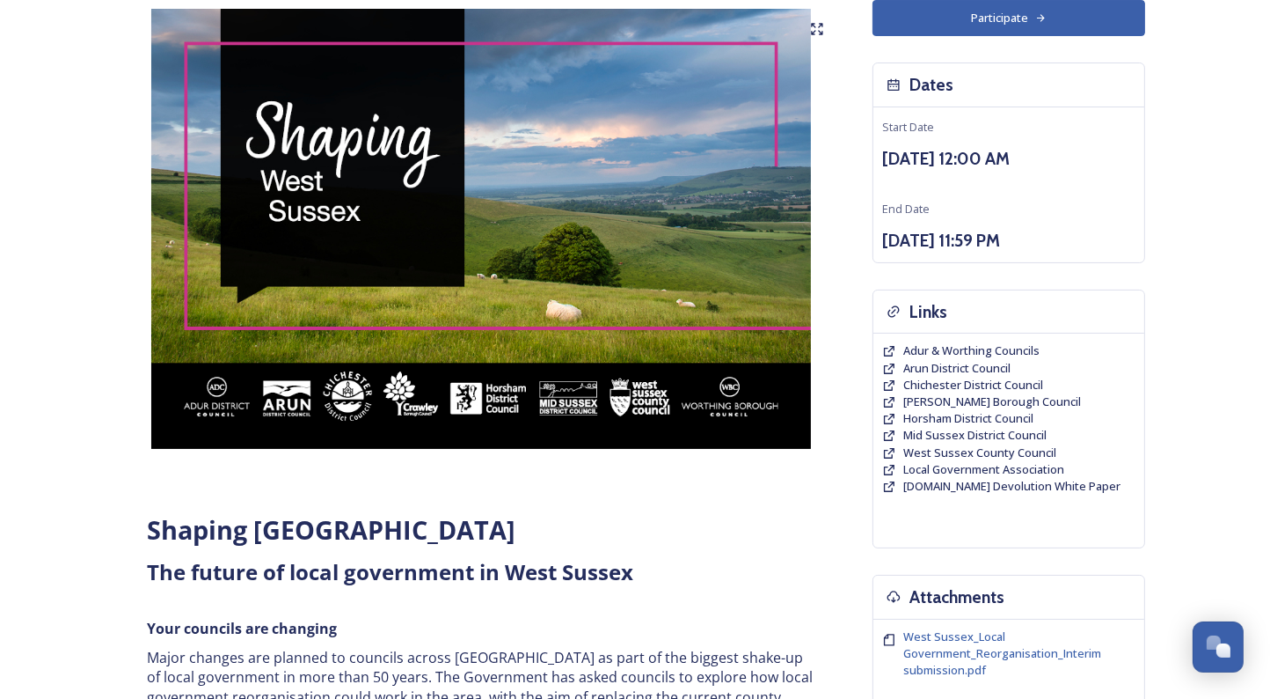
scroll to position [66, 0]
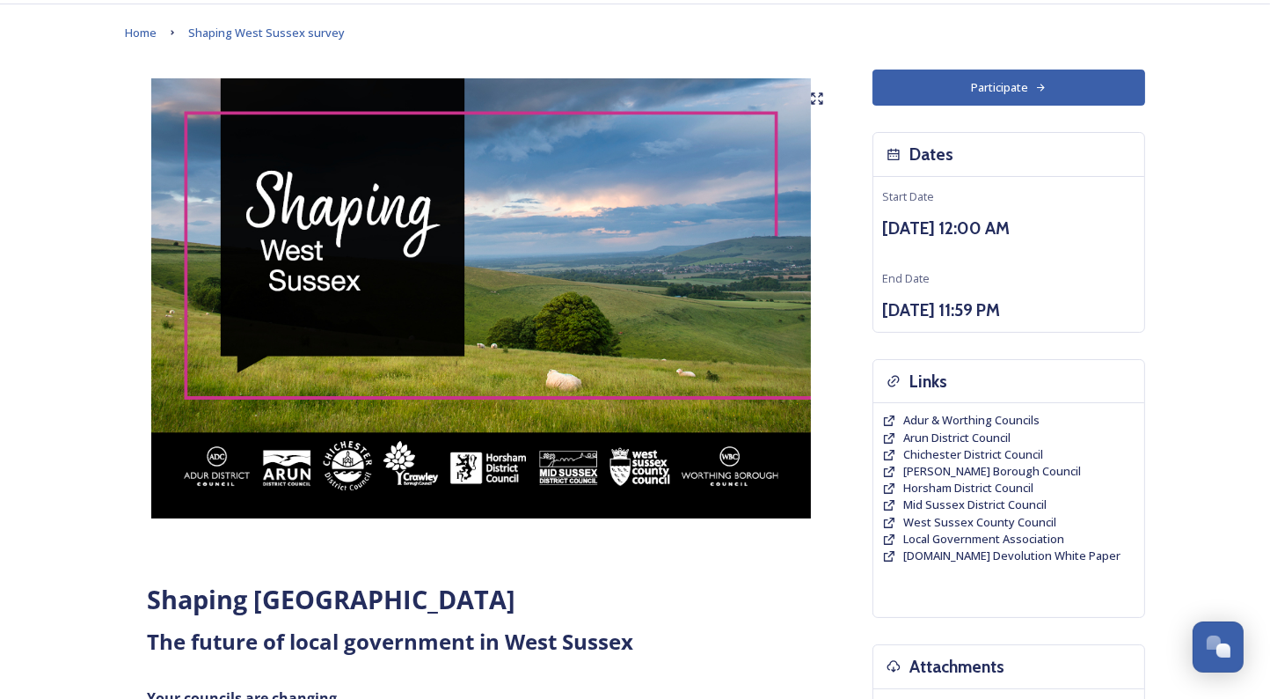
click at [661, 272] on img at bounding box center [481, 298] width 713 height 440
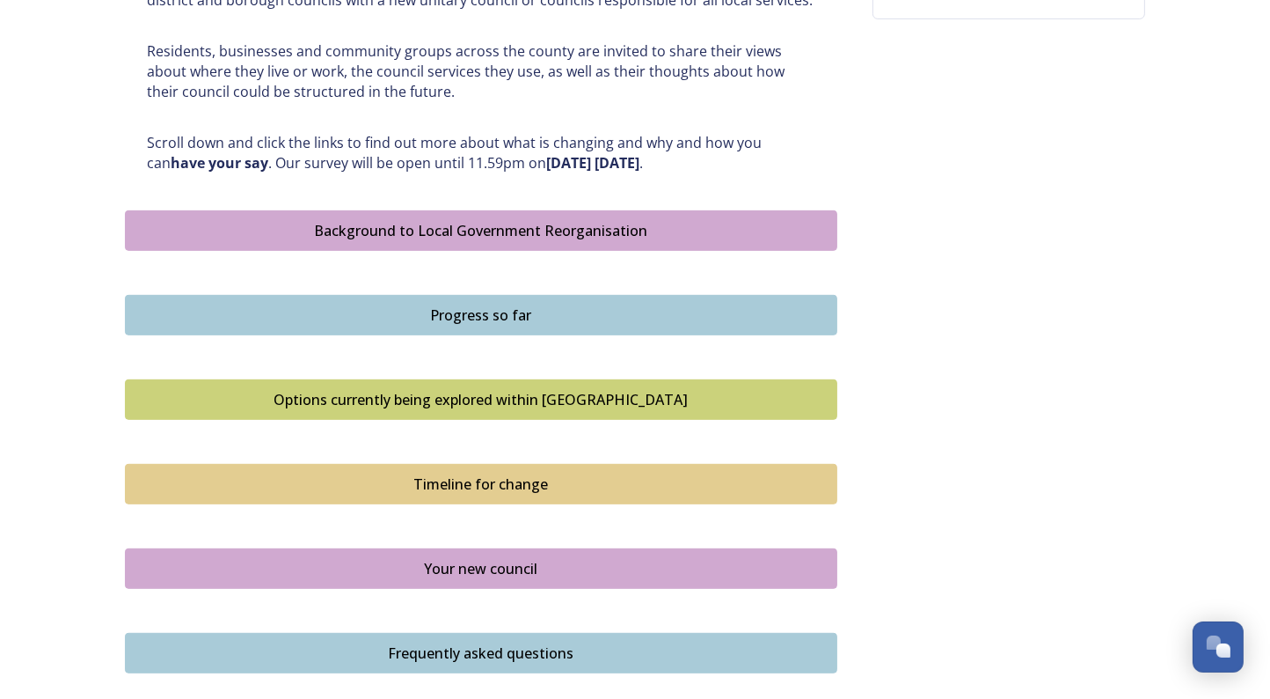
scroll to position [853, 0]
click at [573, 230] on div "Background to Local Government Reorganisation" at bounding box center [481, 229] width 693 height 21
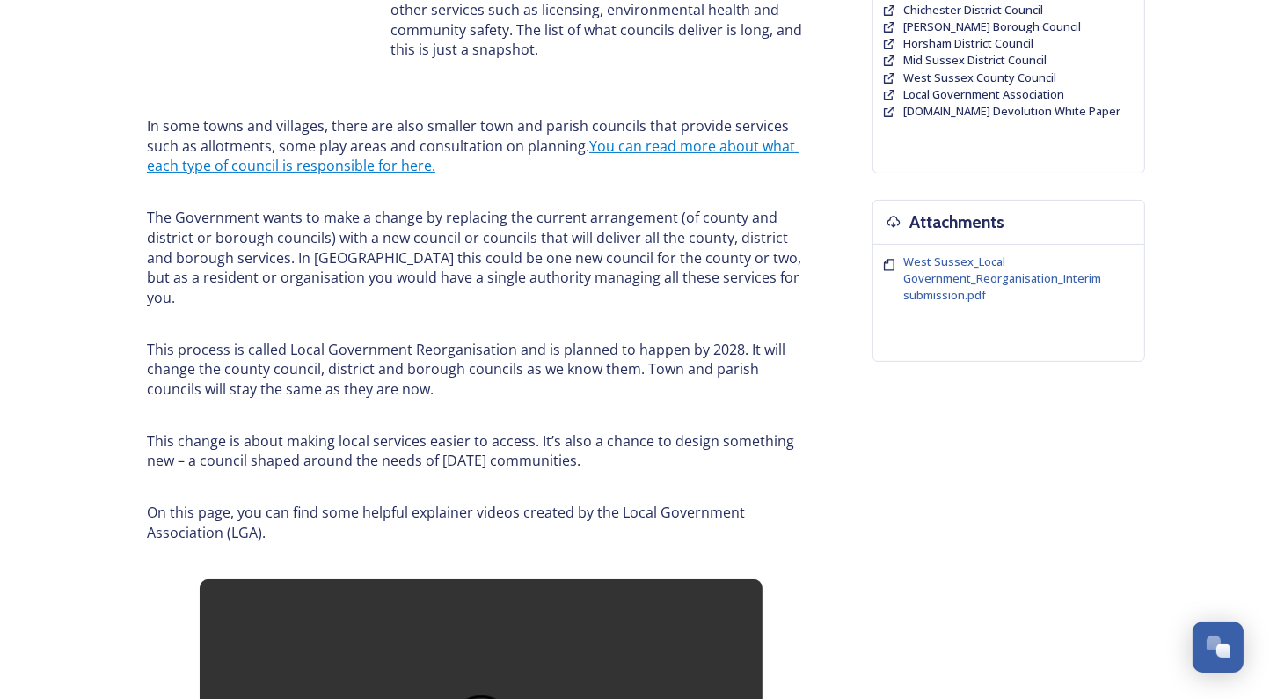
scroll to position [516, 0]
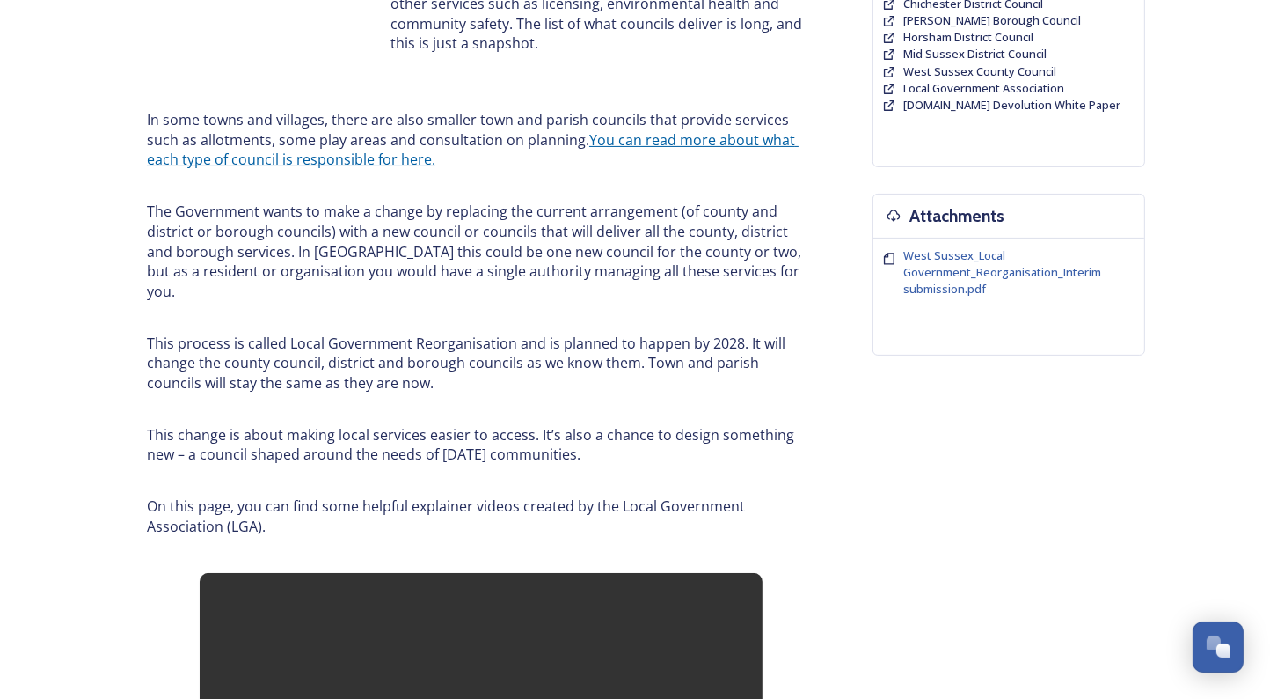
click at [641, 143] on link "You can read more about what each type of council is responsible for here." at bounding box center [473, 150] width 652 height 40
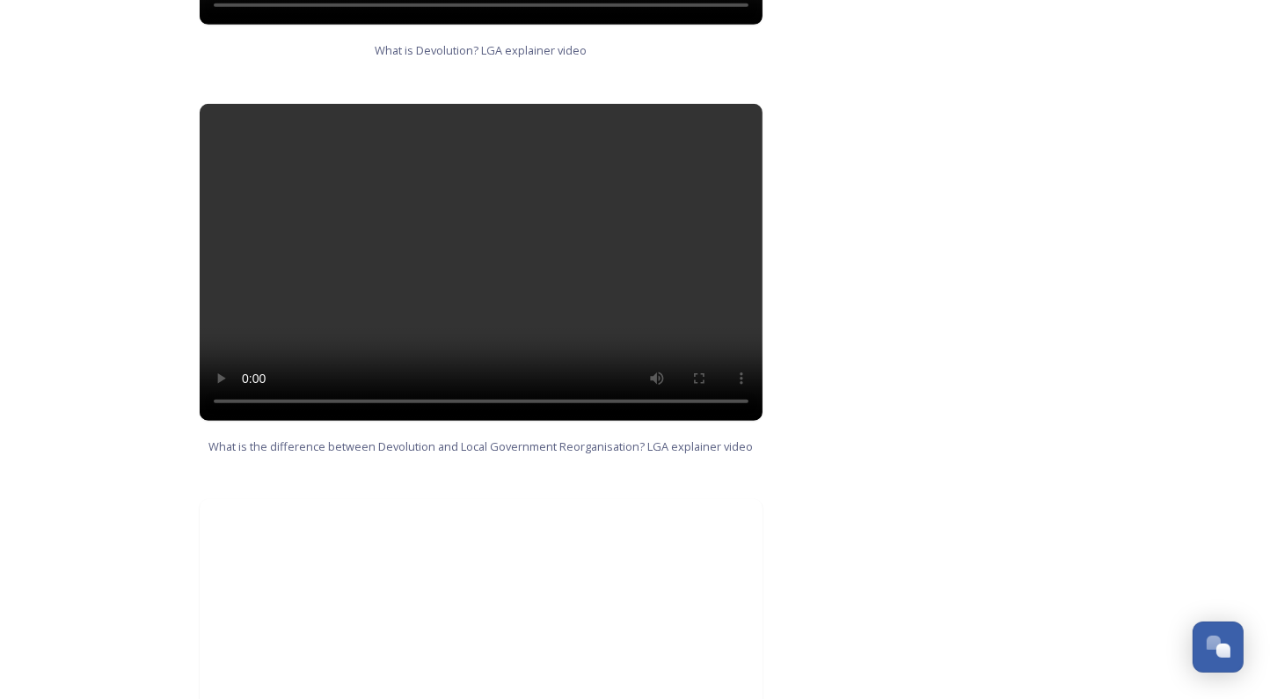
scroll to position [1795, 0]
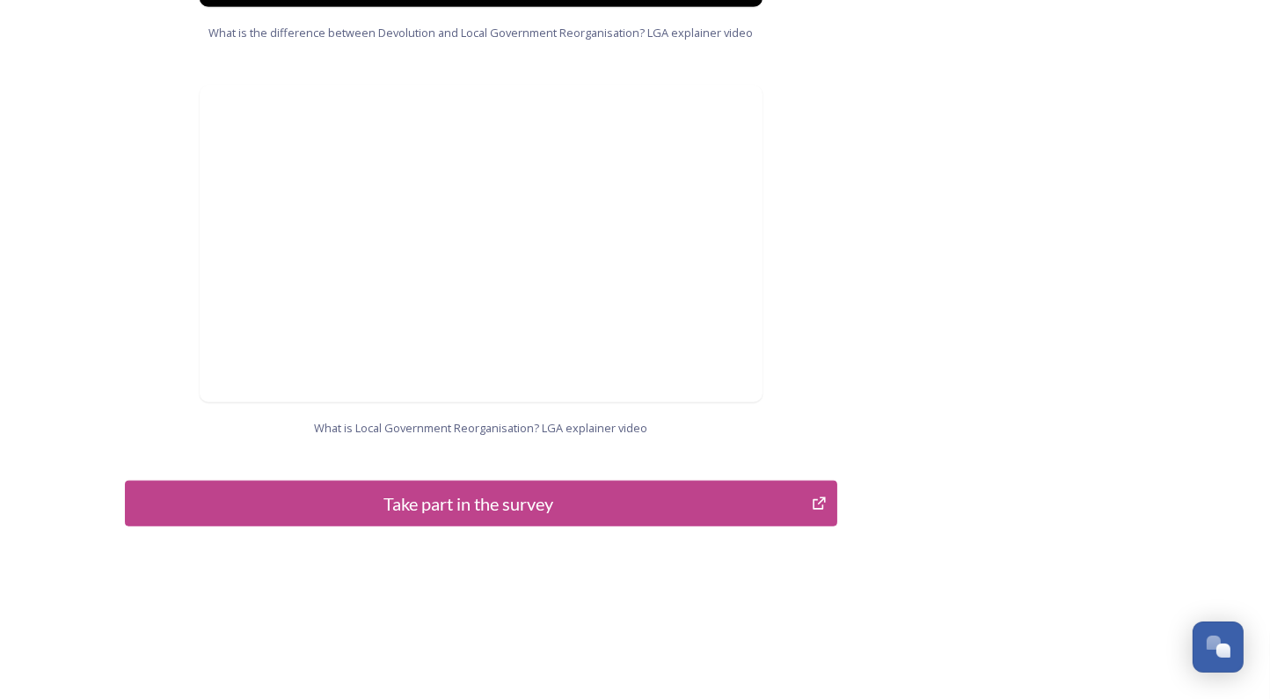
click at [444, 490] on div "Take part in the survey" at bounding box center [469, 503] width 668 height 26
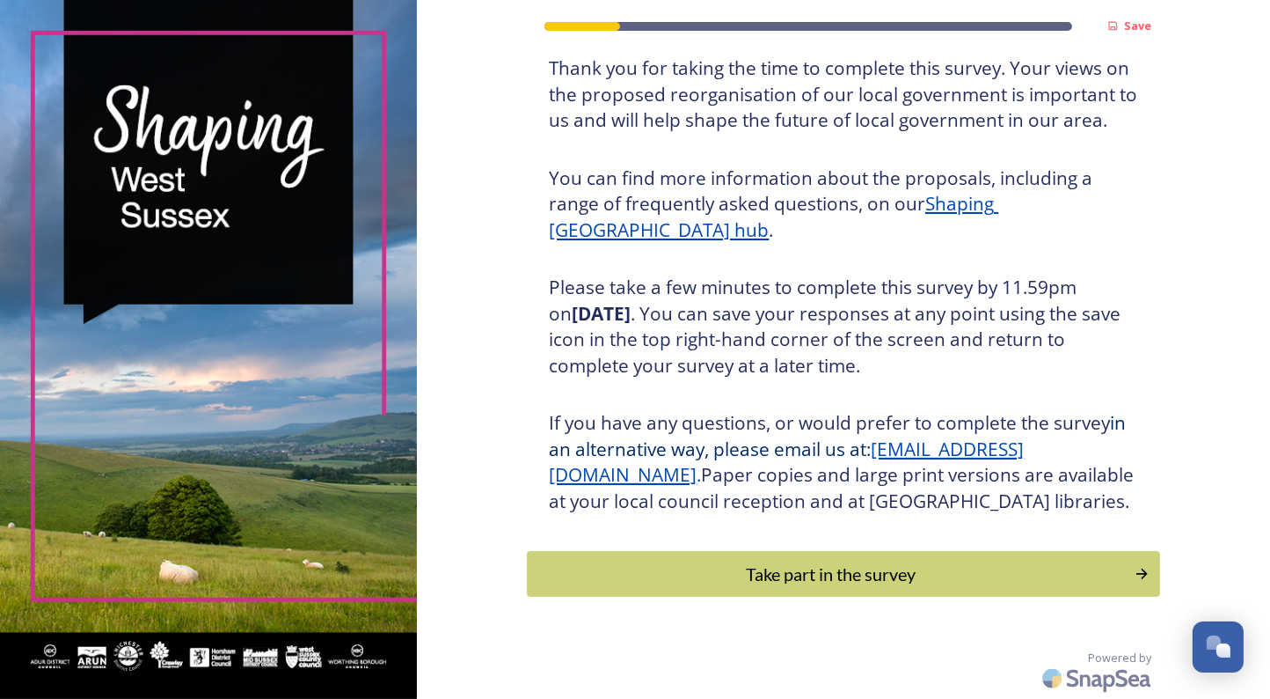
scroll to position [145, 0]
click at [660, 583] on div "Take part in the survey" at bounding box center [831, 573] width 595 height 26
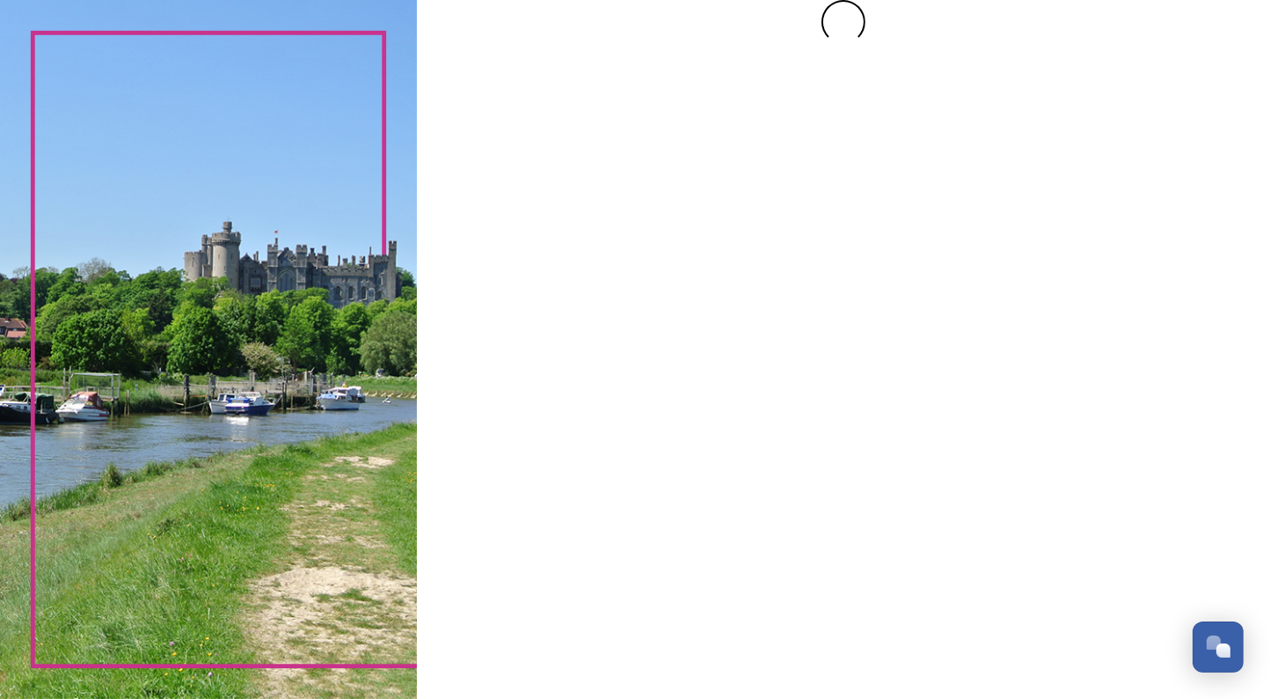
scroll to position [0, 0]
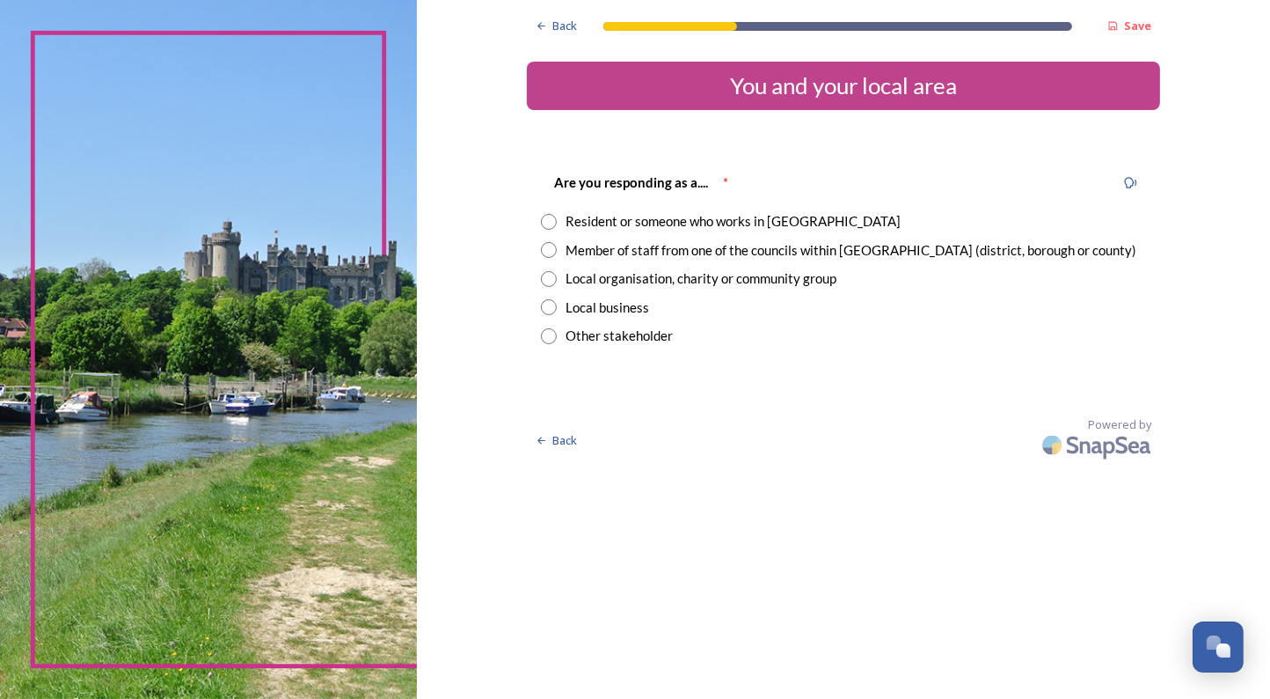
click at [552, 223] on input "radio" at bounding box center [549, 222] width 16 height 16
radio input "true"
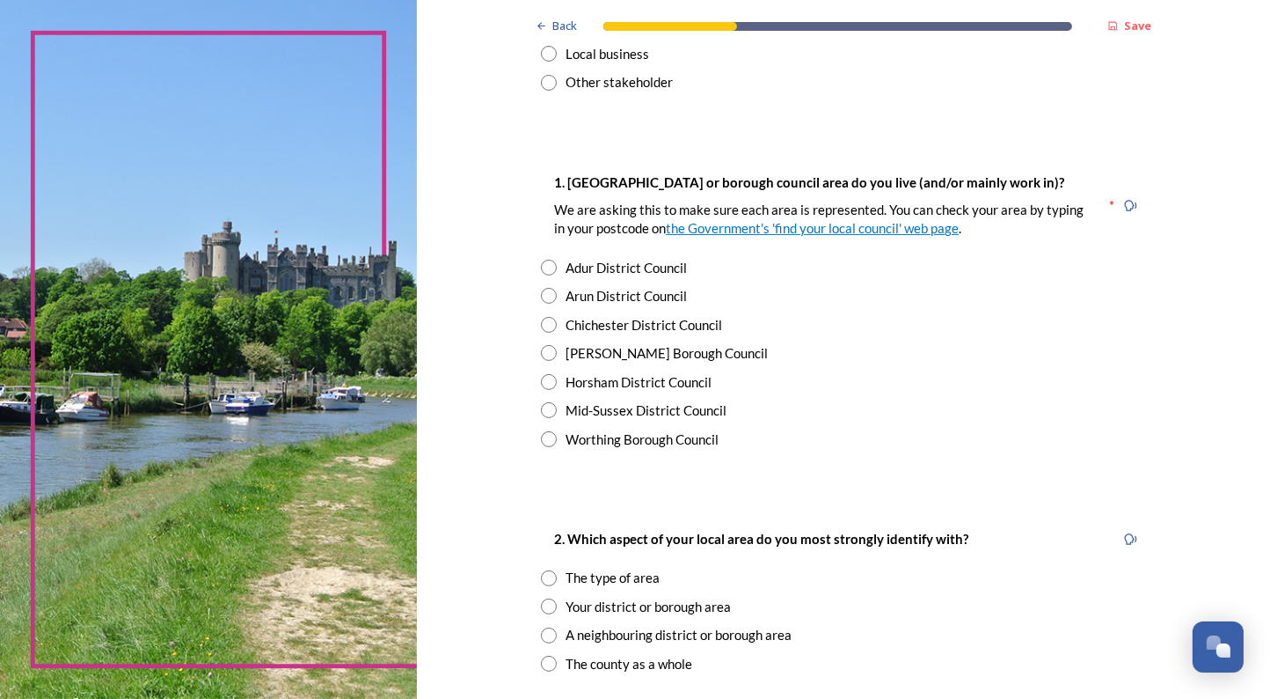
scroll to position [257, 0]
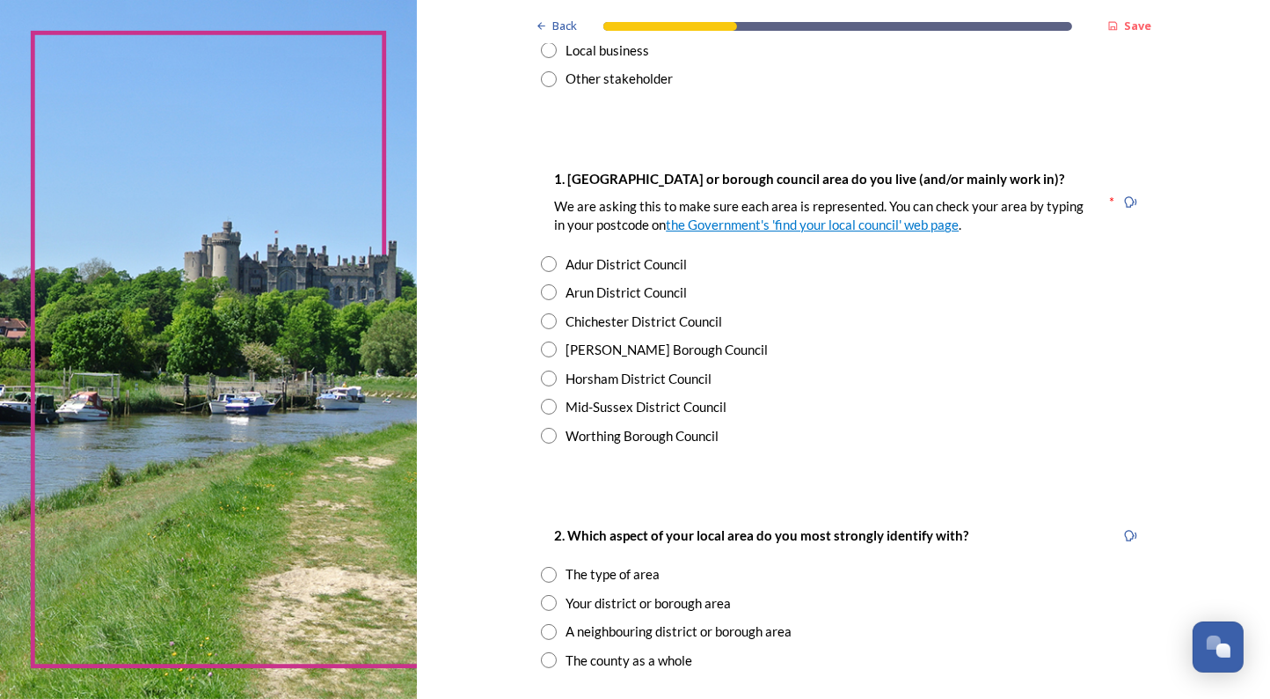
click at [549, 377] on input "radio" at bounding box center [549, 378] width 16 height 16
radio input "true"
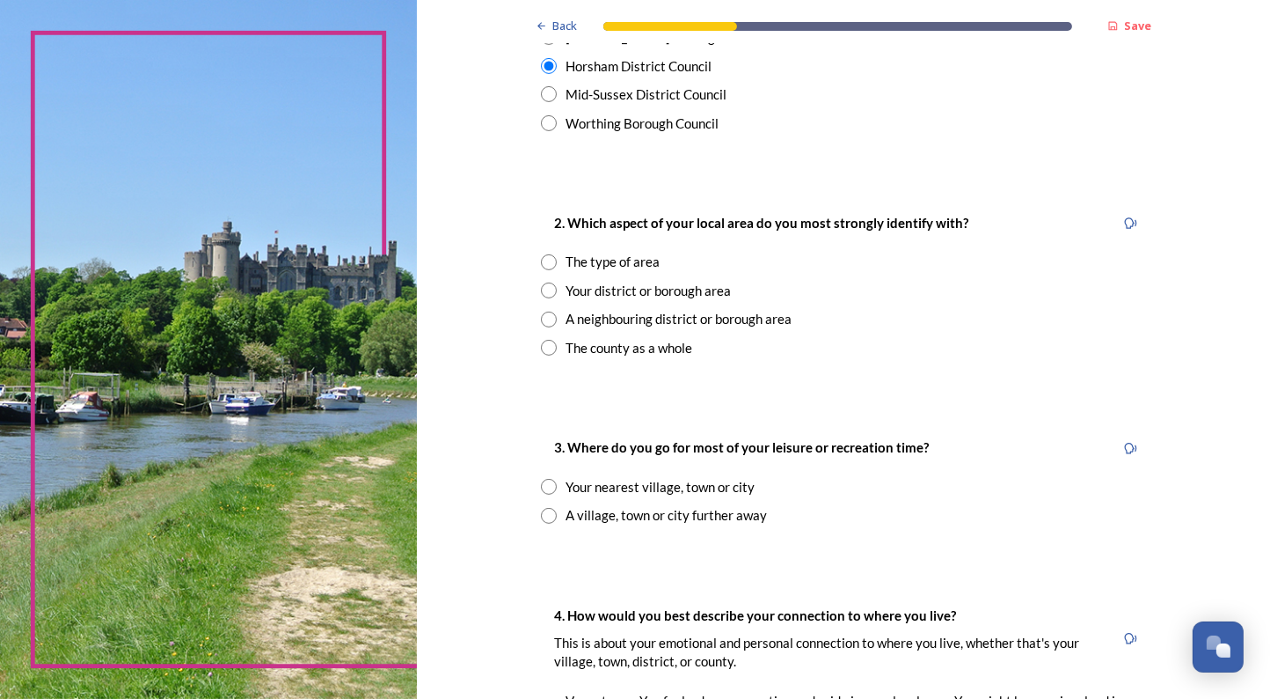
scroll to position [582, 0]
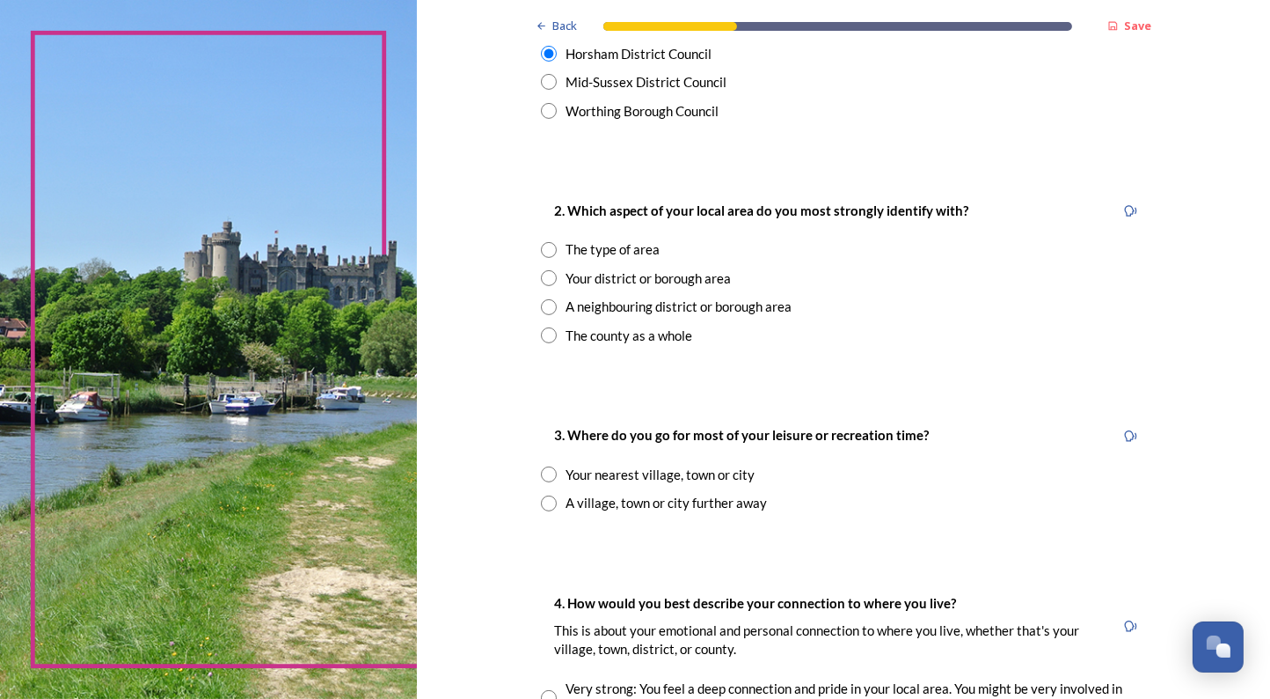
click at [550, 251] on input "radio" at bounding box center [549, 250] width 16 height 16
radio input "true"
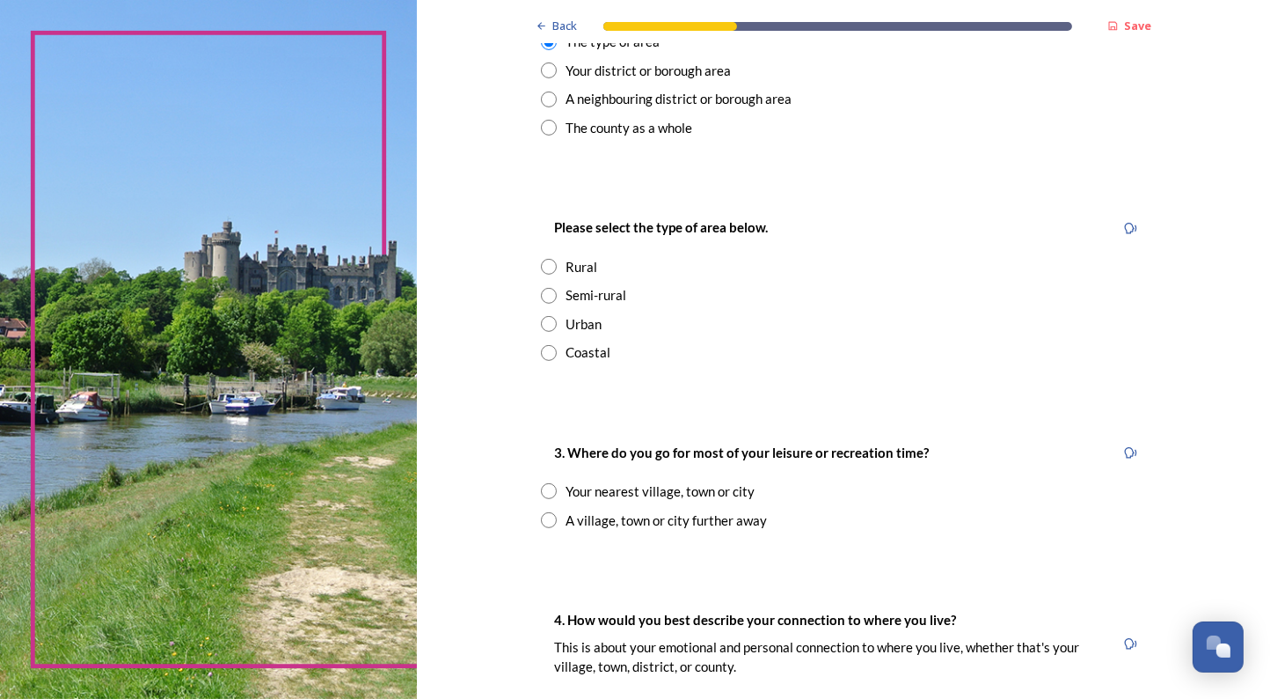
scroll to position [820, 0]
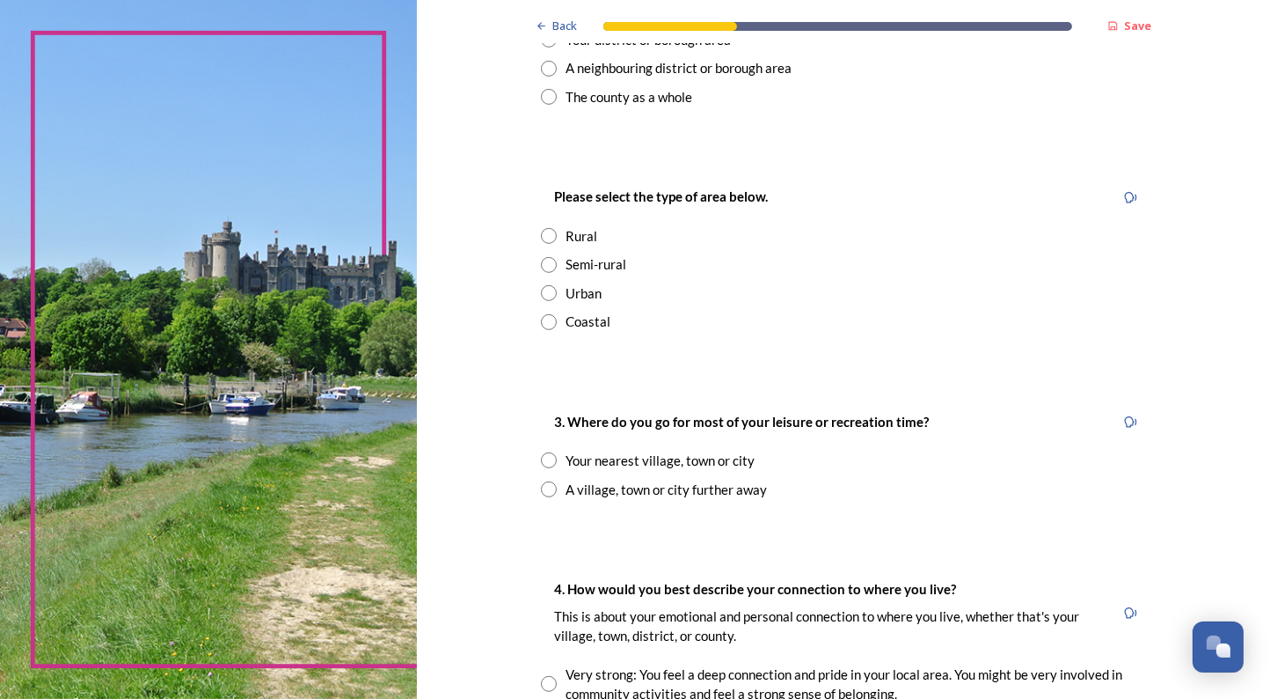
click at [551, 240] on input "radio" at bounding box center [549, 236] width 16 height 16
radio input "true"
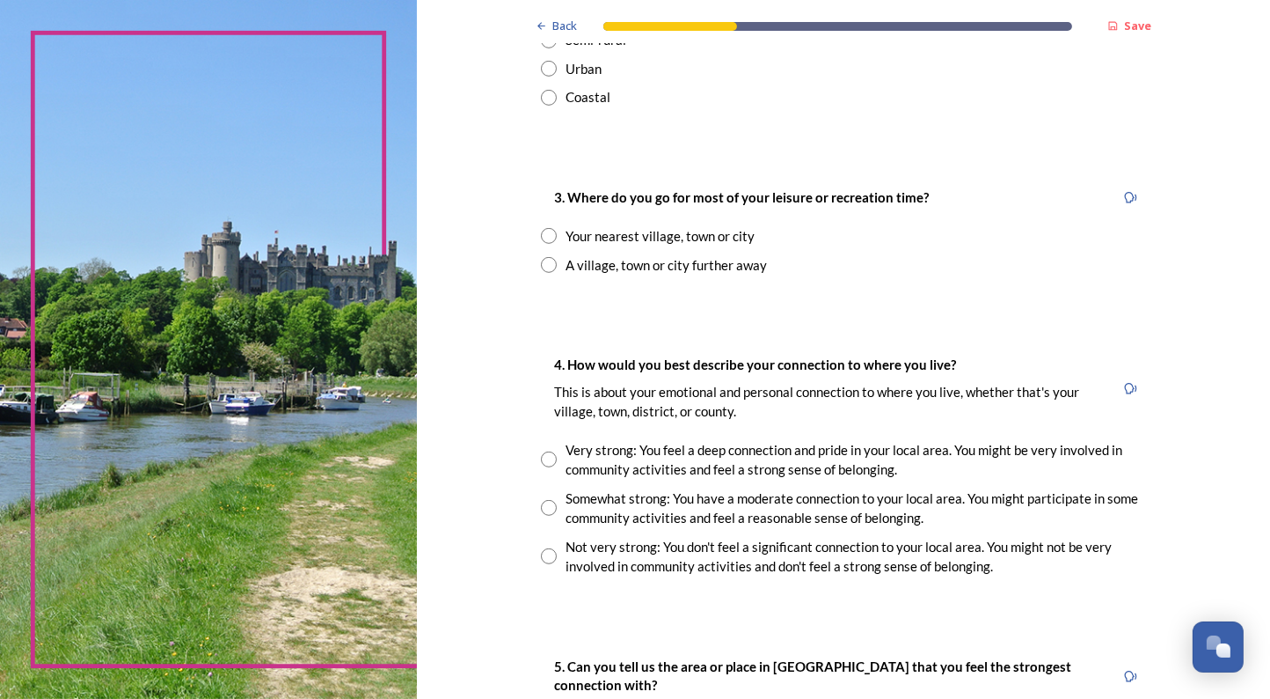
scroll to position [1048, 0]
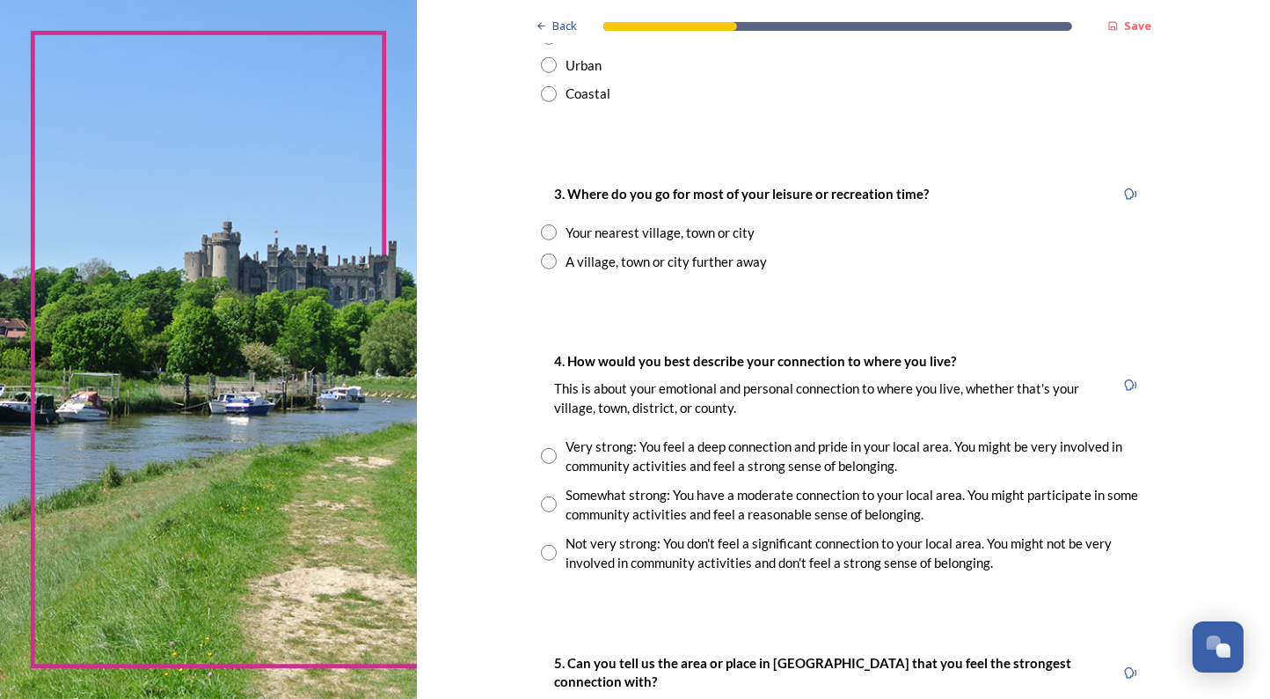
click at [547, 232] on input "radio" at bounding box center [549, 232] width 16 height 16
radio input "true"
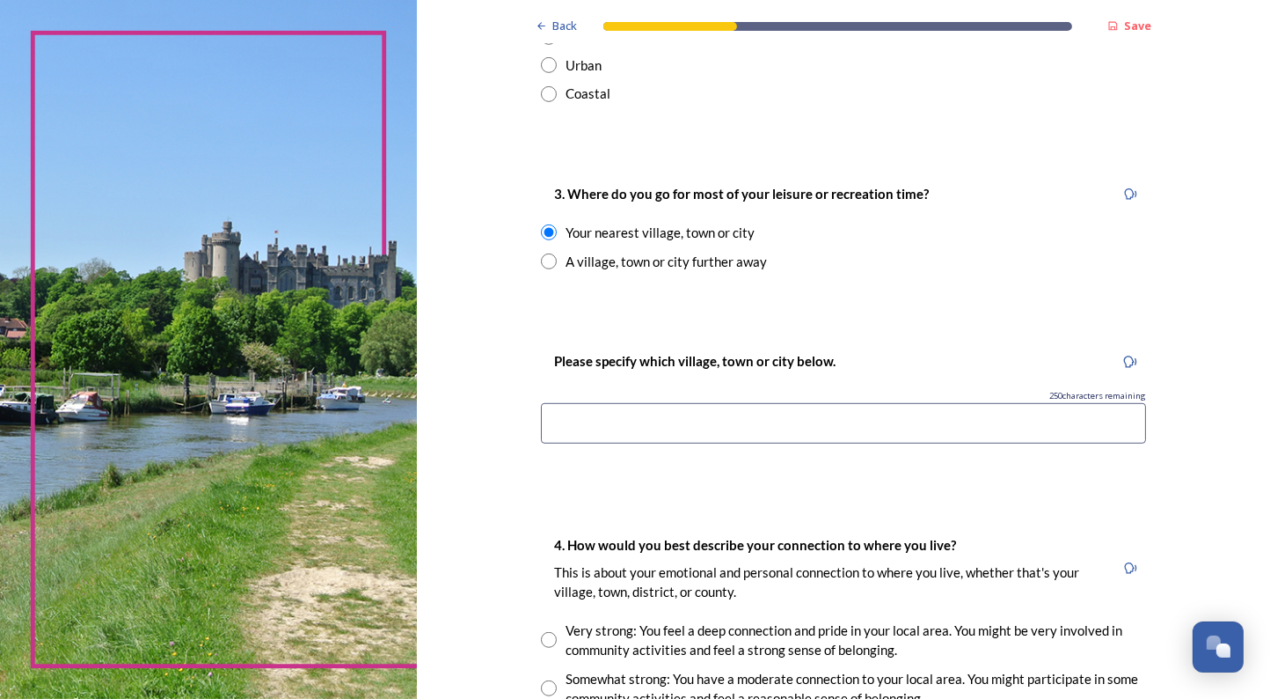
click at [594, 417] on input at bounding box center [843, 423] width 605 height 40
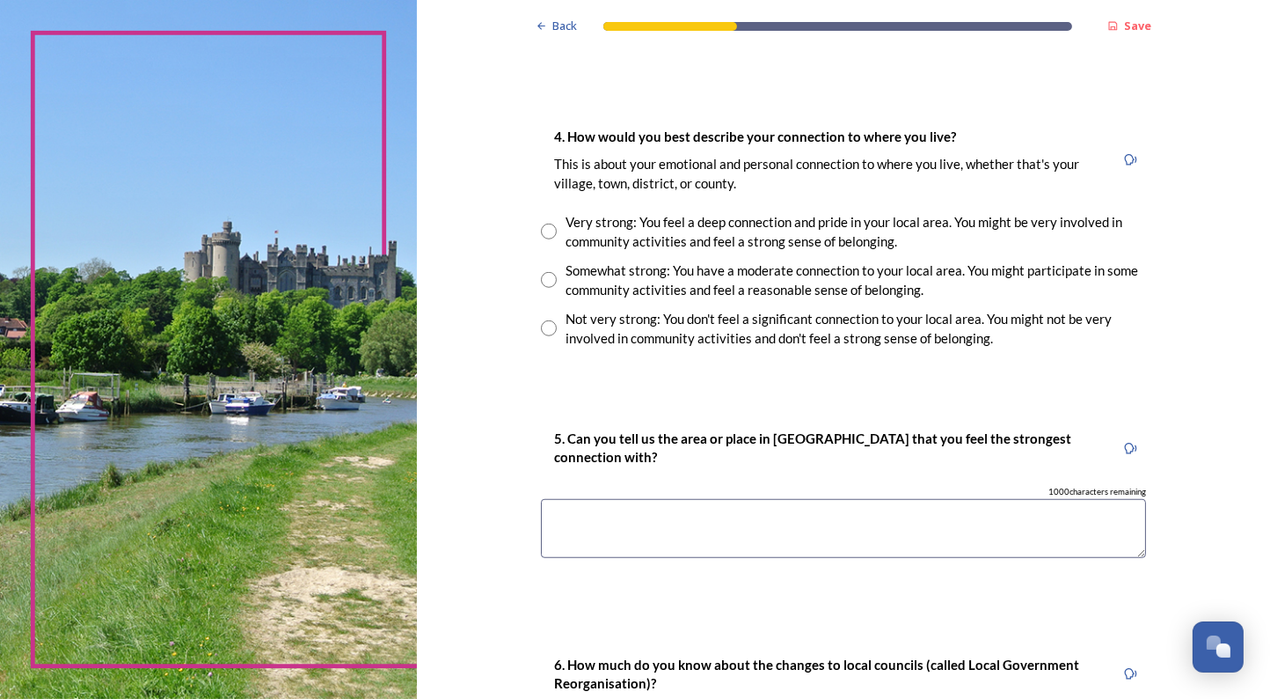
scroll to position [1460, 0]
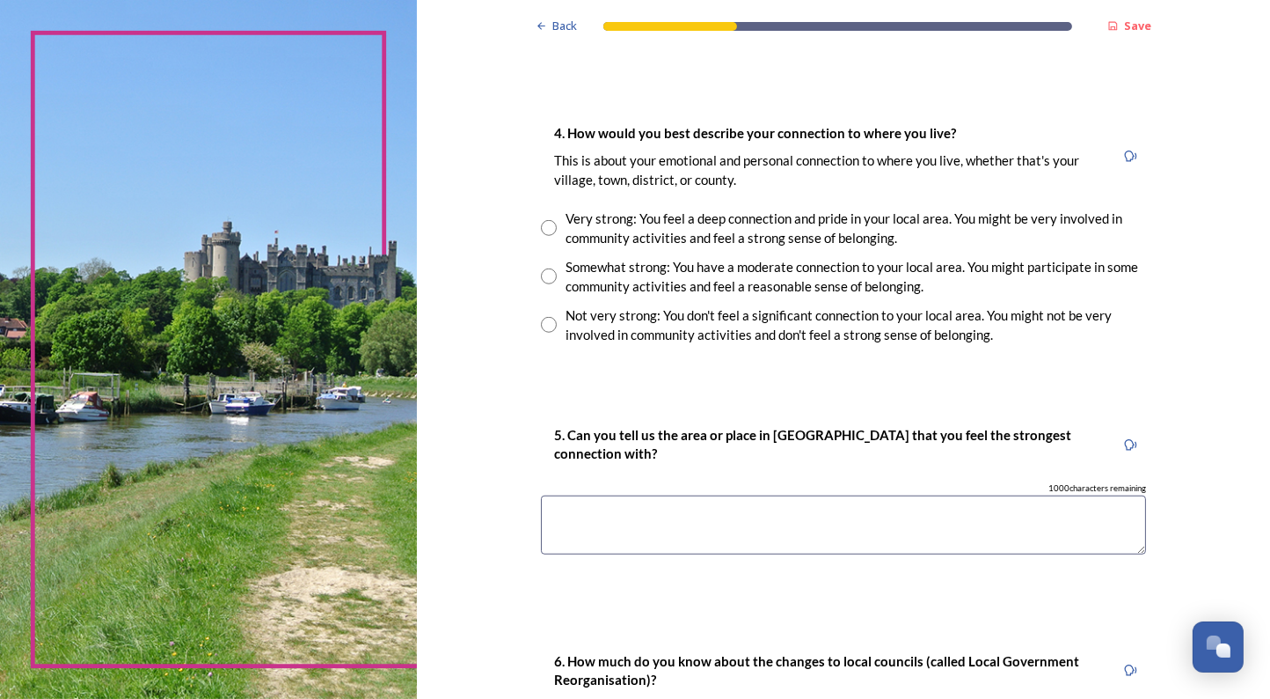
type input "Nutbourne"
click at [545, 226] on input "radio" at bounding box center [549, 228] width 16 height 16
radio input "true"
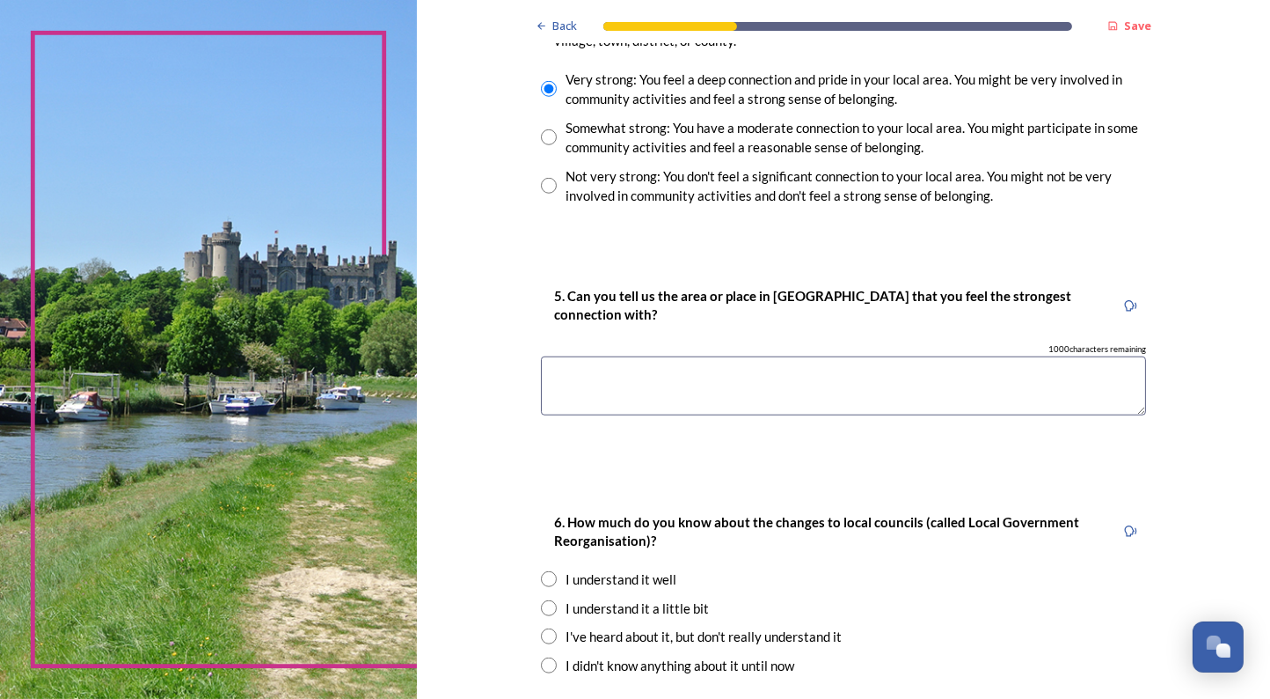
scroll to position [1602, 0]
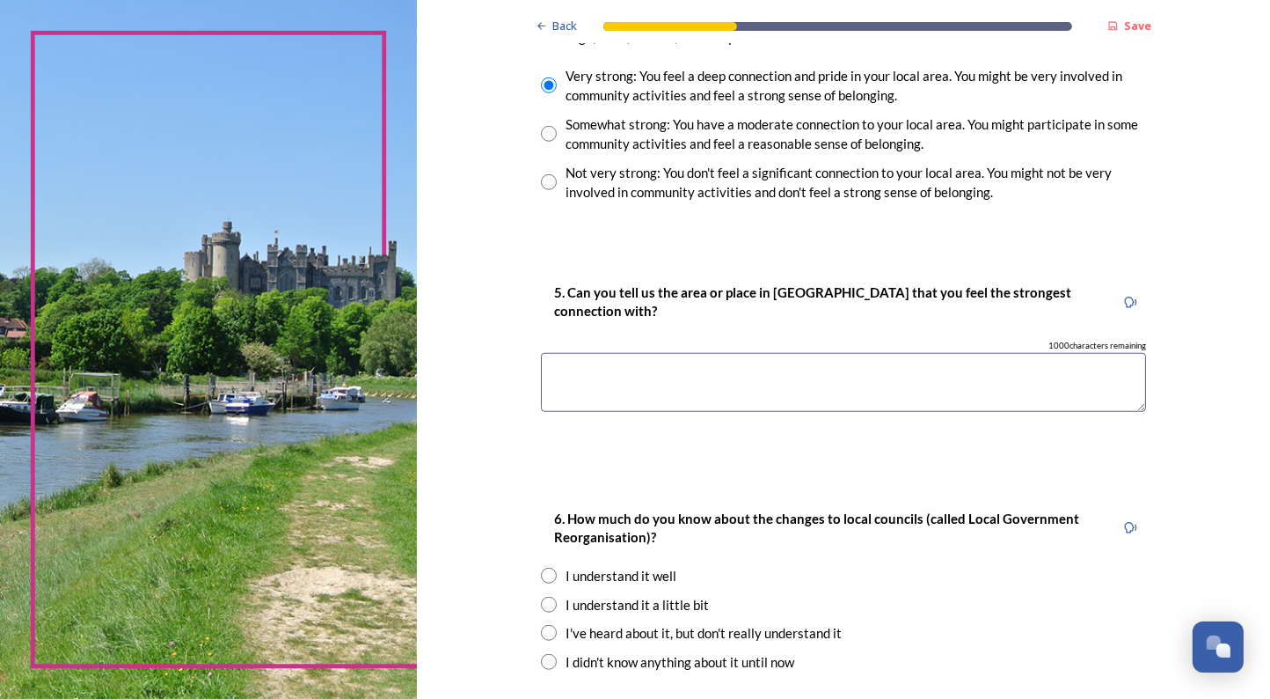
click at [575, 382] on textarea at bounding box center [843, 382] width 605 height 59
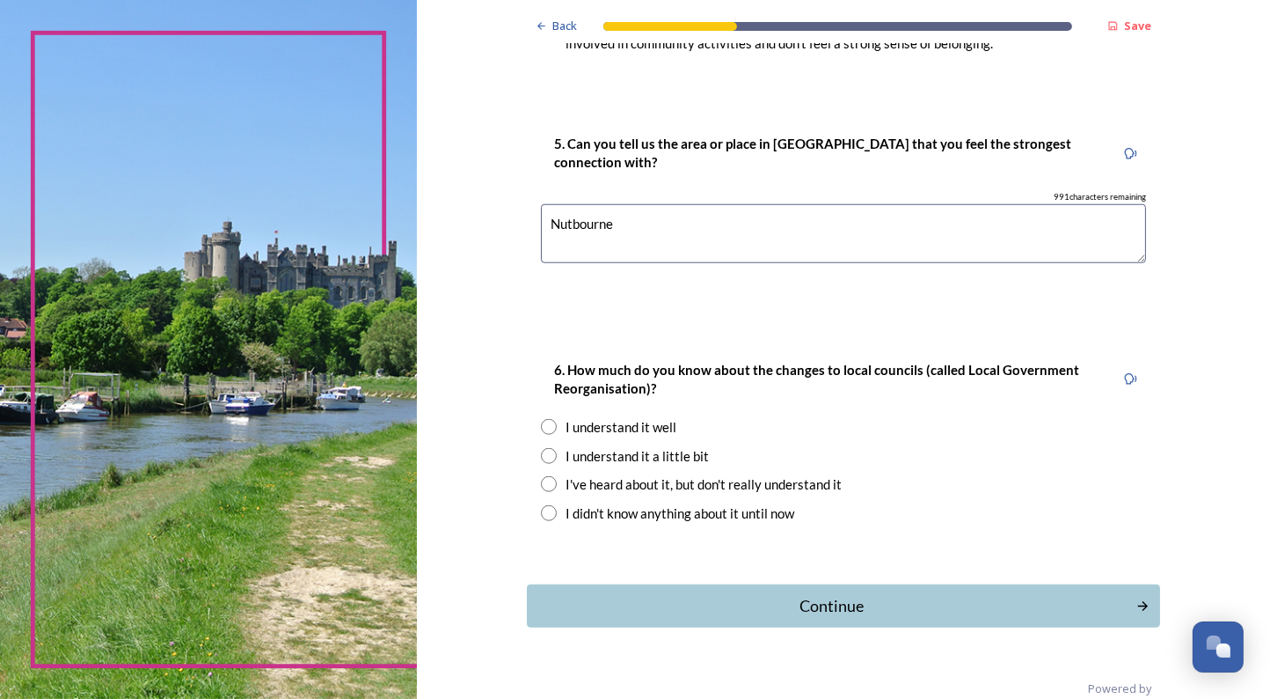
scroll to position [1775, 0]
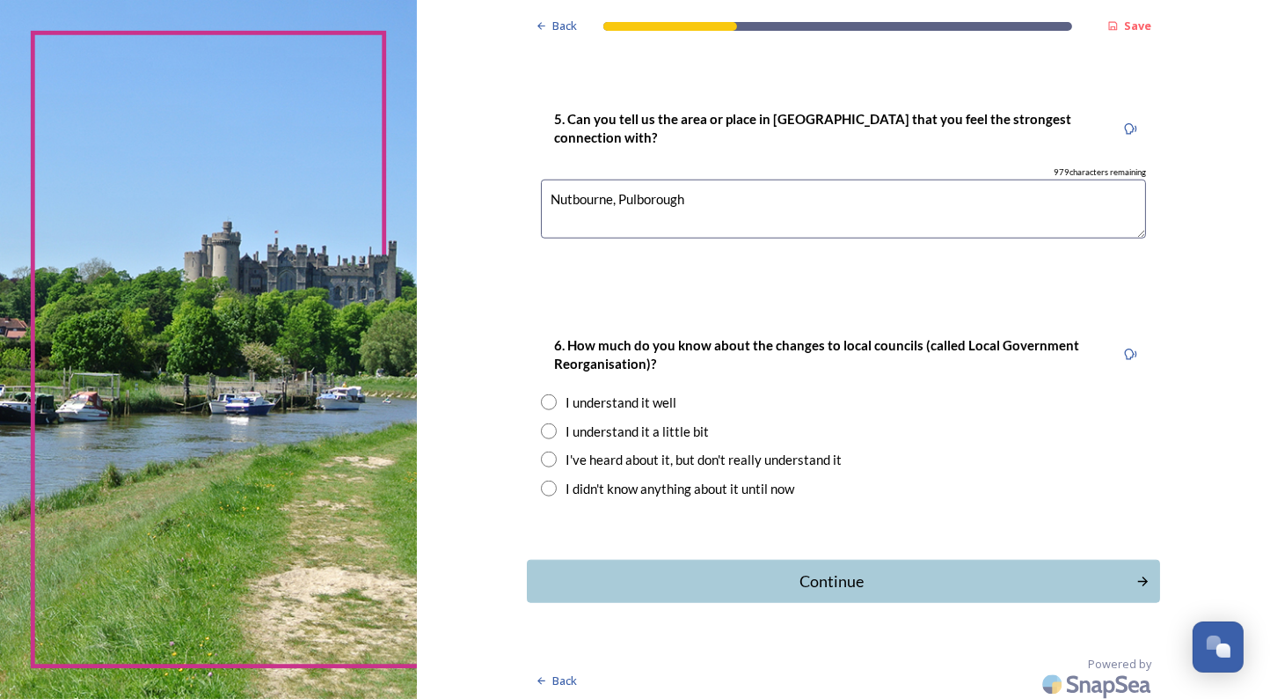
type textarea "Nutbourne, Pulborough"
click at [550, 397] on input "radio" at bounding box center [549, 402] width 16 height 16
radio input "true"
click at [647, 576] on div "Continue" at bounding box center [832, 581] width 596 height 24
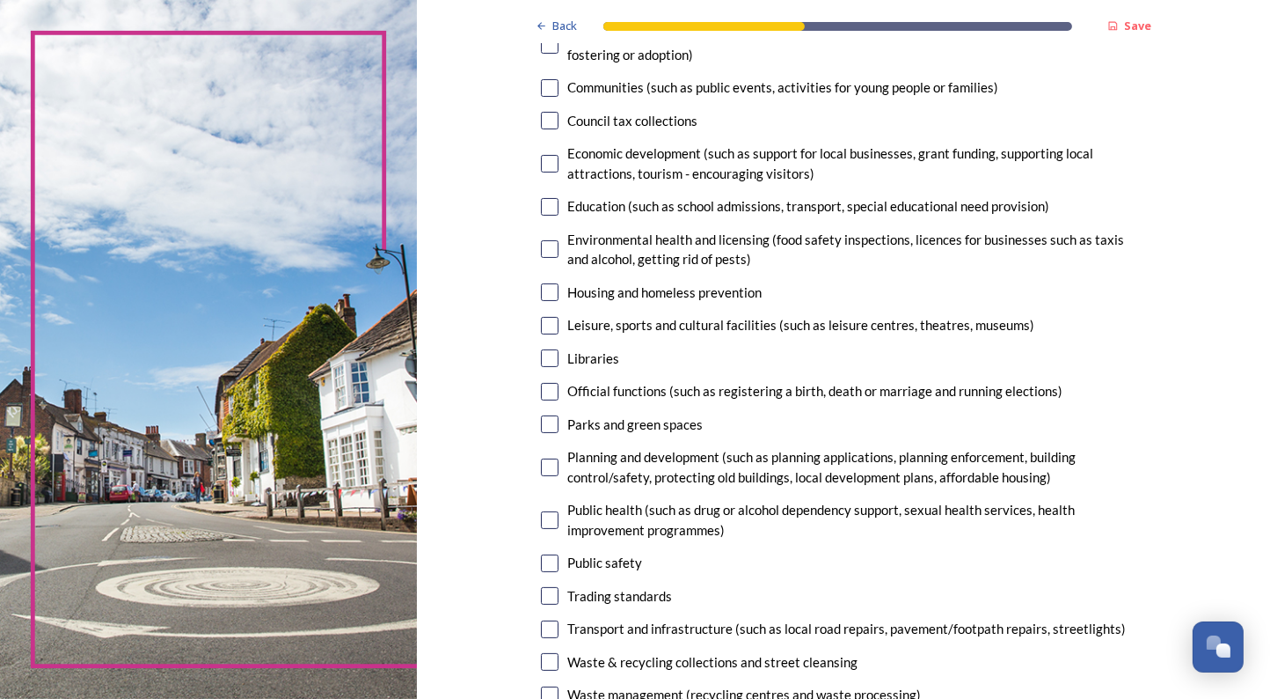
scroll to position [260, 0]
click at [557, 251] on input "checkbox" at bounding box center [550, 248] width 18 height 18
checkbox input "true"
click at [553, 292] on input "checkbox" at bounding box center [550, 291] width 18 height 18
checkbox input "true"
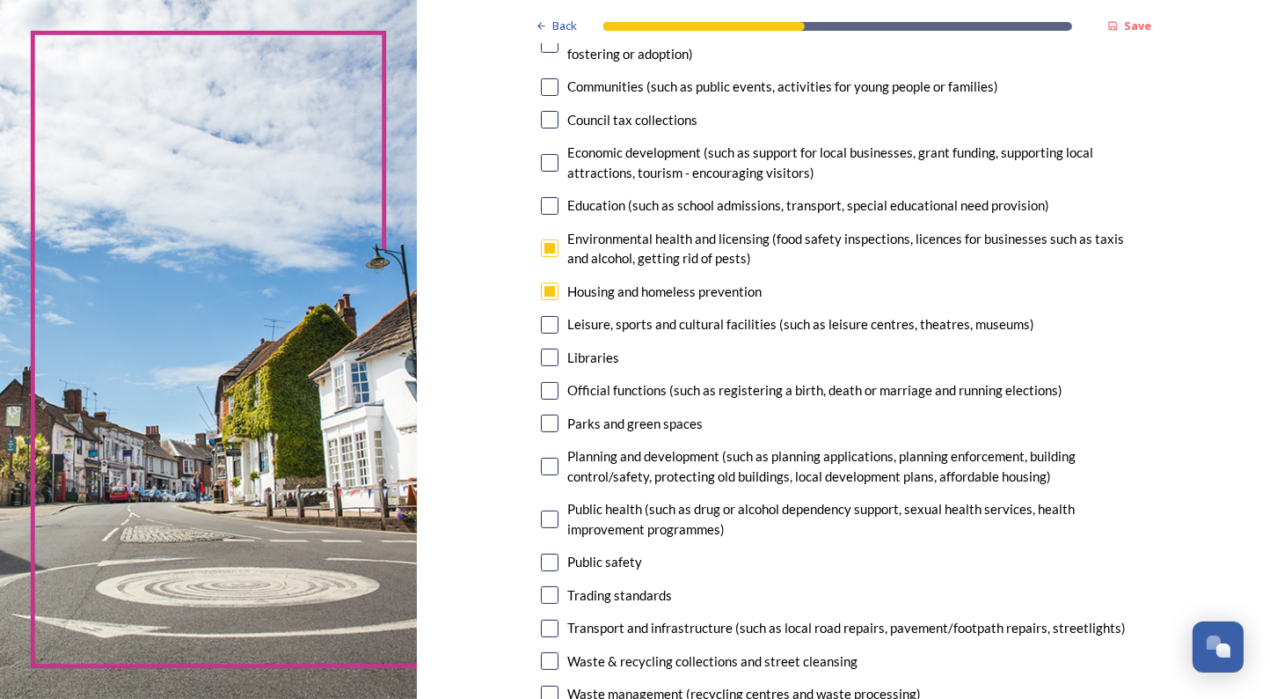
click at [553, 324] on input "checkbox" at bounding box center [550, 325] width 18 height 18
checkbox input "true"
click at [553, 358] on input "checkbox" at bounding box center [550, 357] width 18 height 18
checkbox input "true"
click at [548, 427] on input "checkbox" at bounding box center [550, 423] width 18 height 18
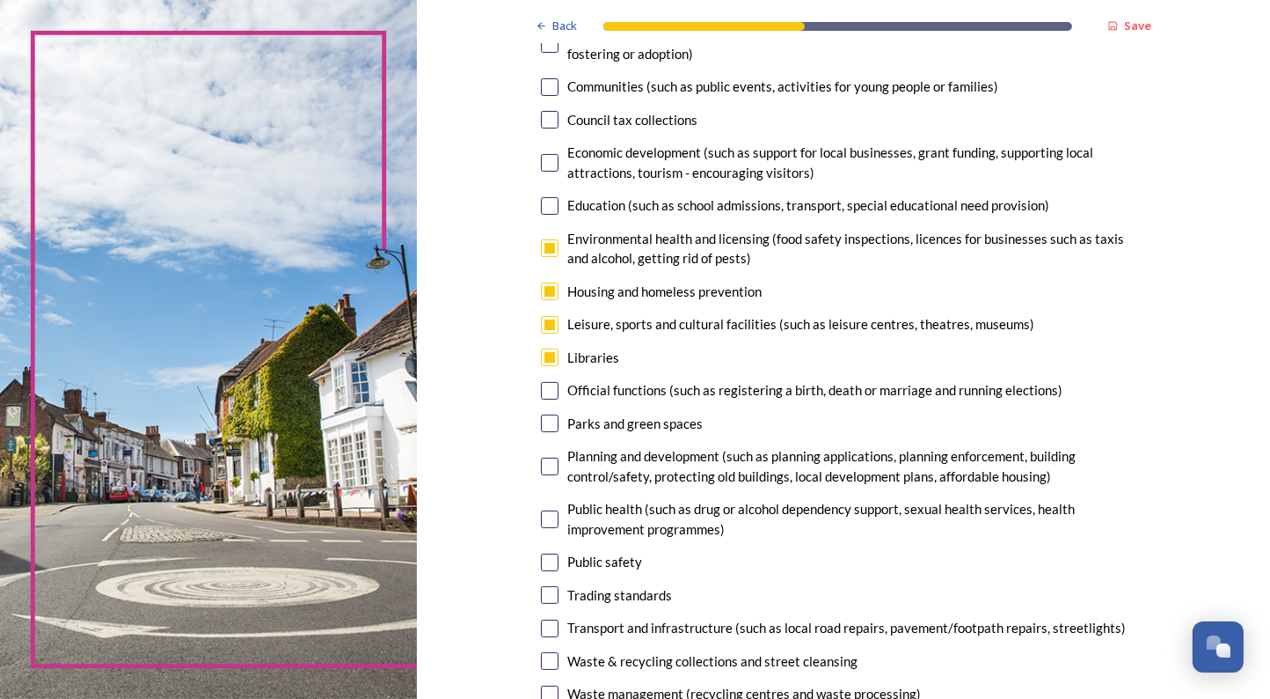
checkbox input "true"
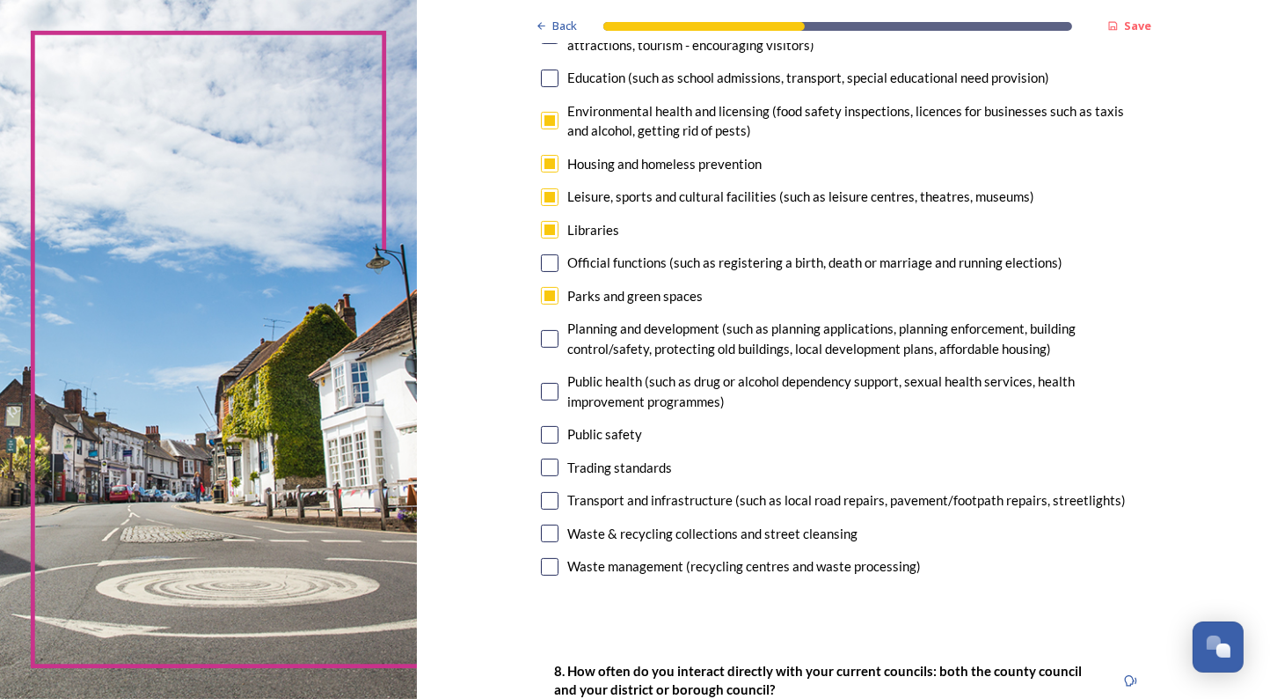
scroll to position [404, 0]
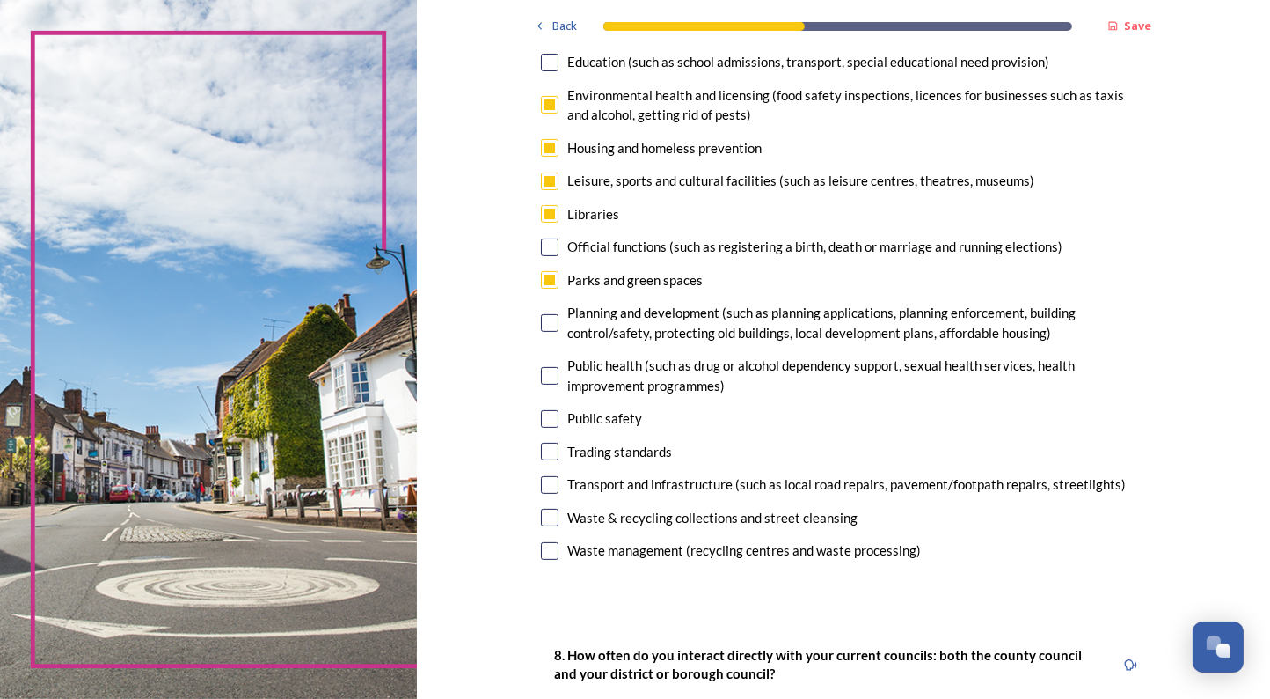
click at [552, 322] on input "checkbox" at bounding box center [550, 323] width 18 height 18
checkbox input "false"
click at [554, 374] on input "checkbox" at bounding box center [550, 376] width 18 height 18
click at [551, 376] on input "checkbox" at bounding box center [550, 376] width 18 height 18
checkbox input "false"
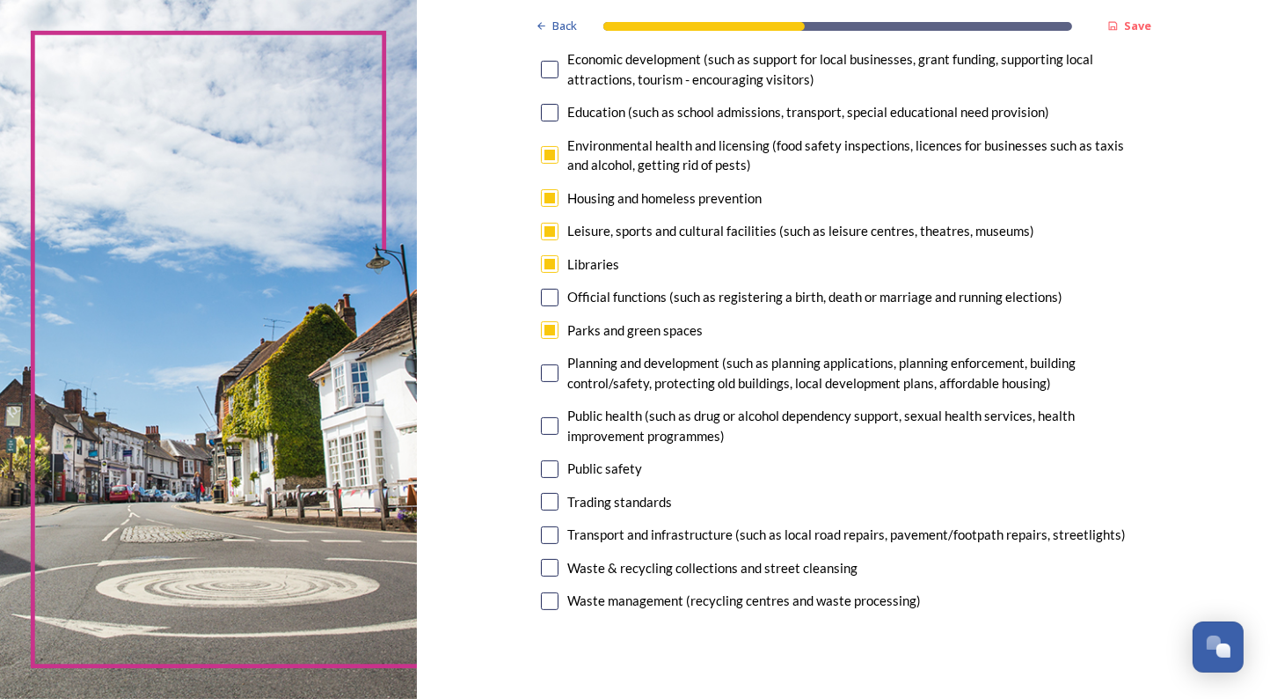
scroll to position [355, 0]
click at [551, 151] on input "checkbox" at bounding box center [550, 154] width 18 height 18
checkbox input "false"
click at [553, 465] on input "checkbox" at bounding box center [550, 468] width 18 height 18
checkbox input "true"
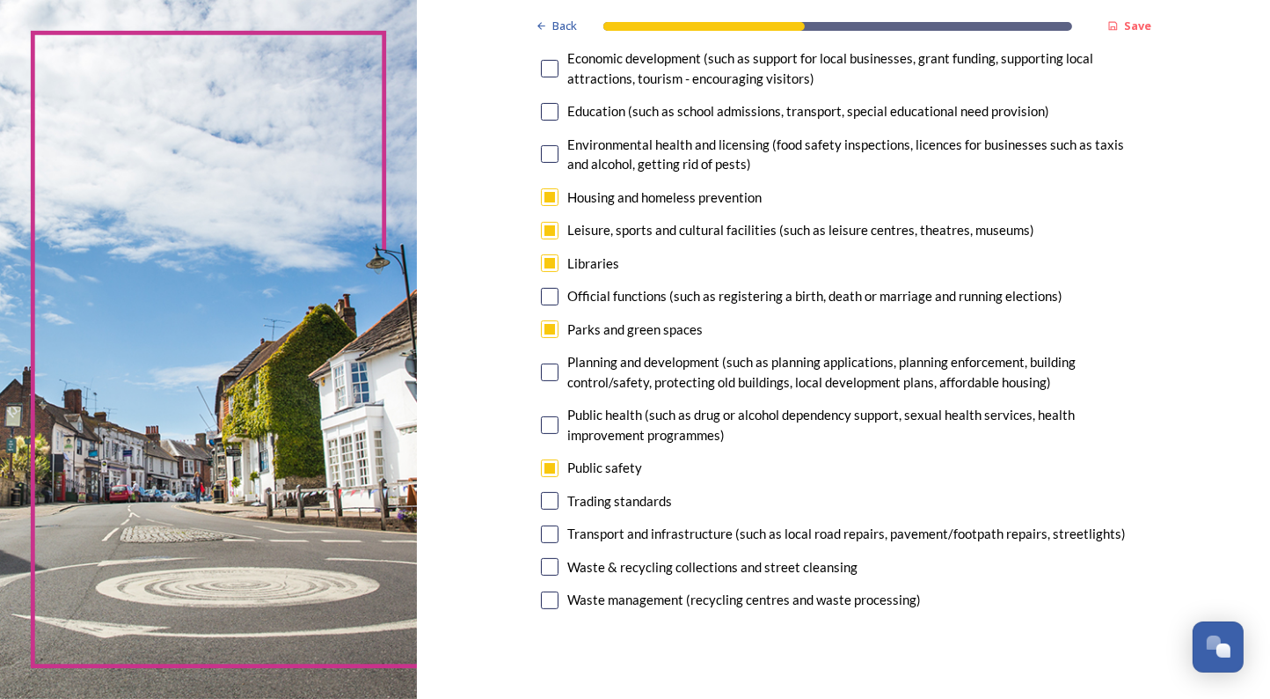
click at [553, 327] on input "checkbox" at bounding box center [550, 329] width 18 height 18
checkbox input "false"
click at [550, 533] on input "checkbox" at bounding box center [550, 534] width 18 height 18
checkbox input "true"
click at [550, 266] on input "checkbox" at bounding box center [550, 263] width 18 height 18
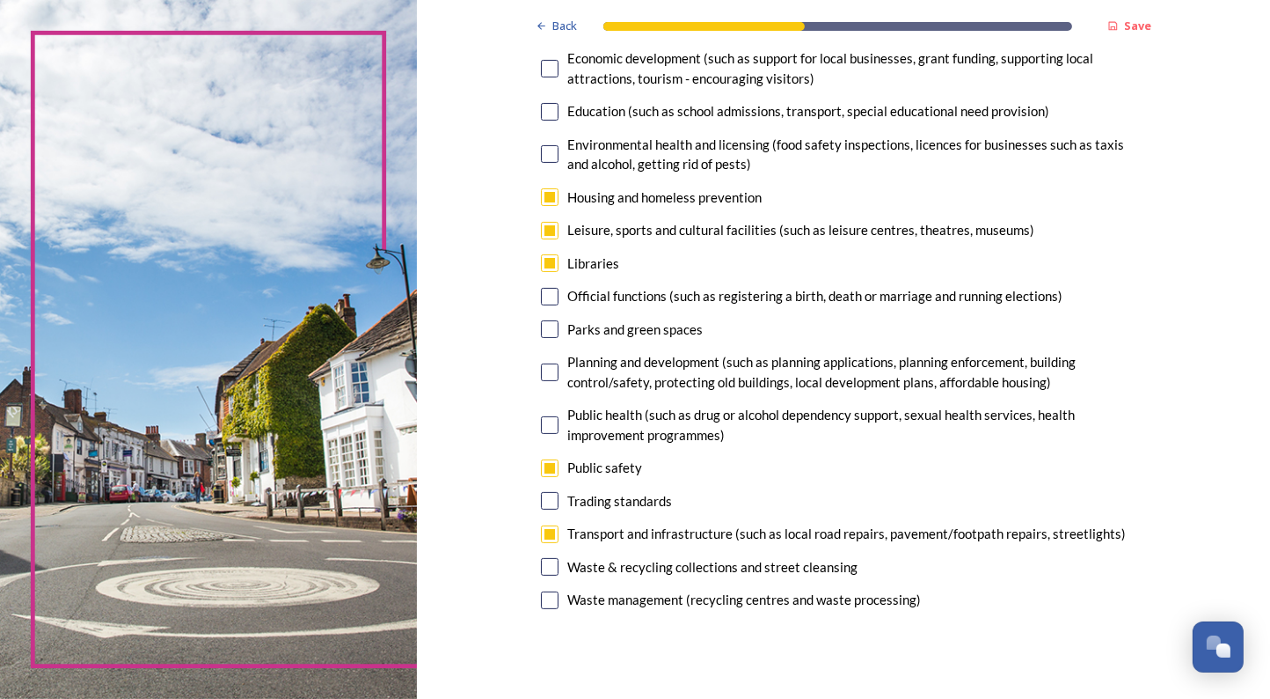
checkbox input "false"
click at [553, 568] on input "checkbox" at bounding box center [550, 567] width 18 height 18
checkbox input "true"
click at [550, 198] on input "checkbox" at bounding box center [550, 197] width 18 height 18
checkbox input "false"
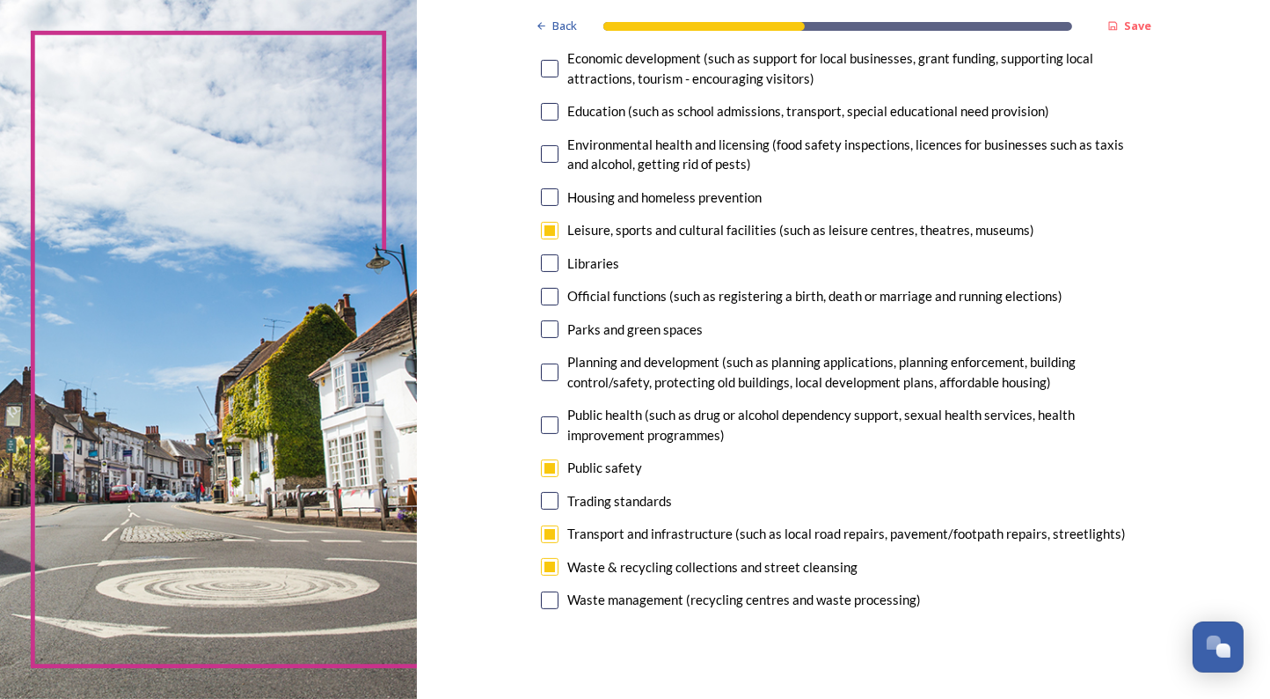
click at [553, 603] on input "checkbox" at bounding box center [550, 600] width 18 height 18
checkbox input "true"
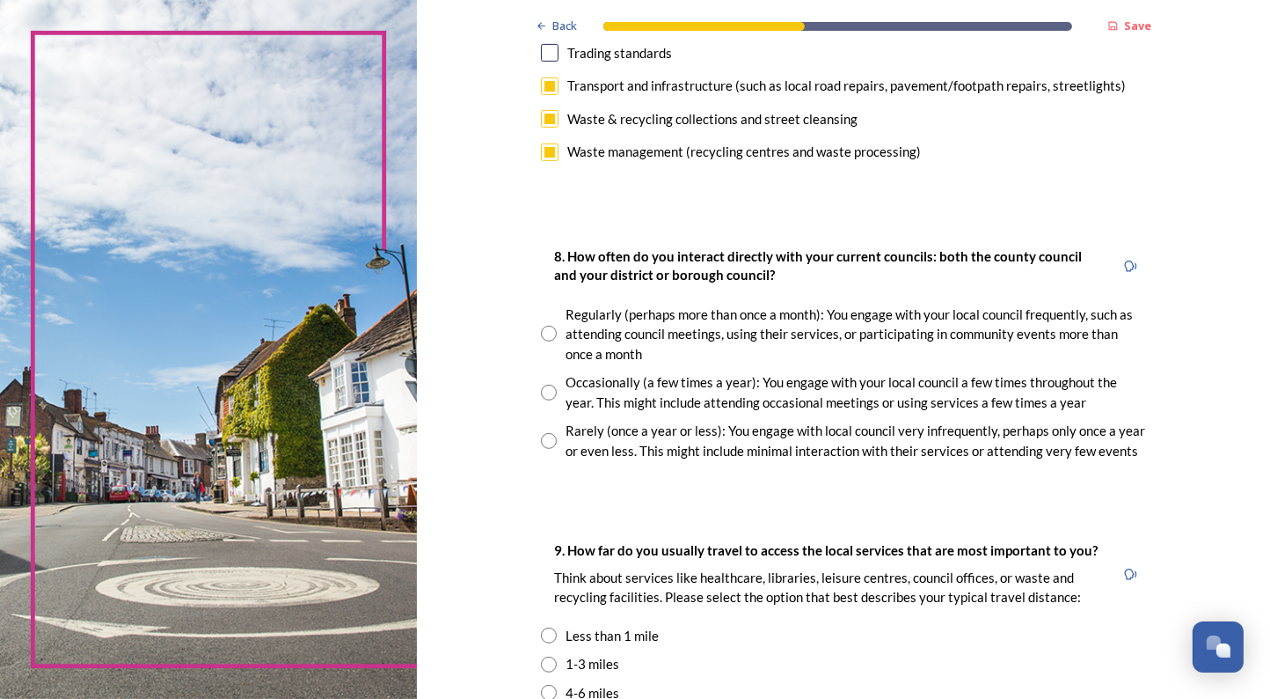
scroll to position [803, 0]
click at [548, 393] on input "radio" at bounding box center [549, 392] width 16 height 16
radio input "true"
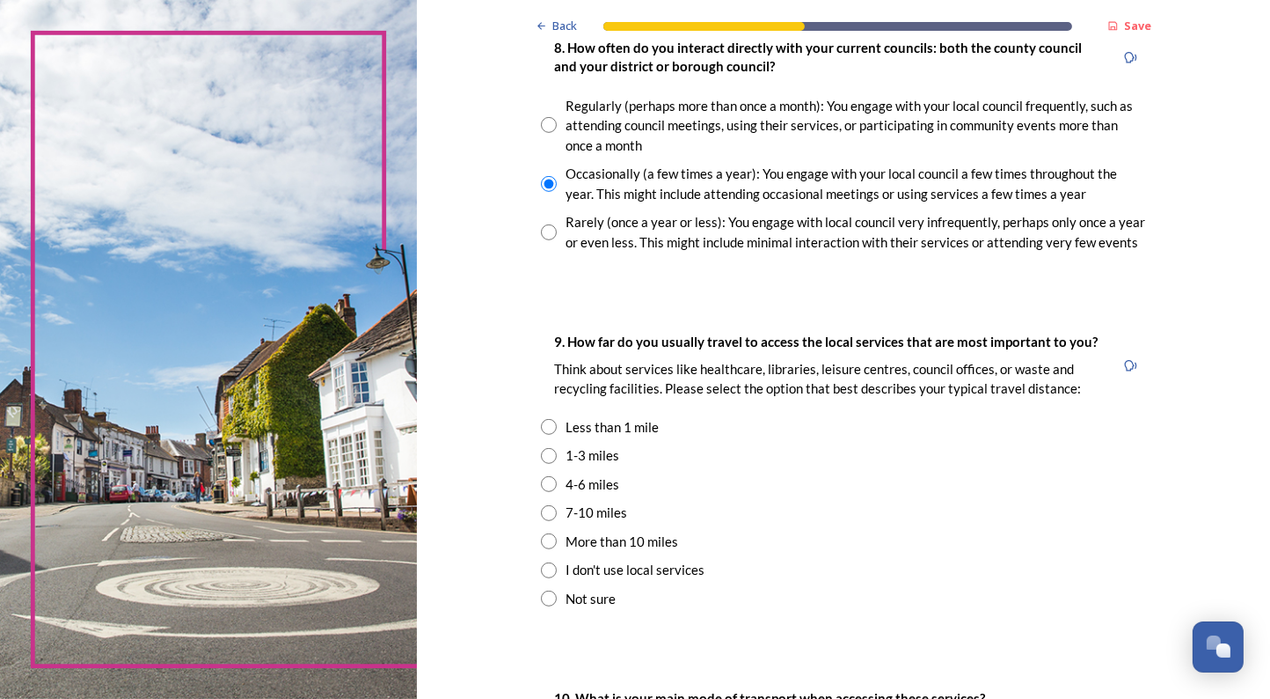
scroll to position [1016, 0]
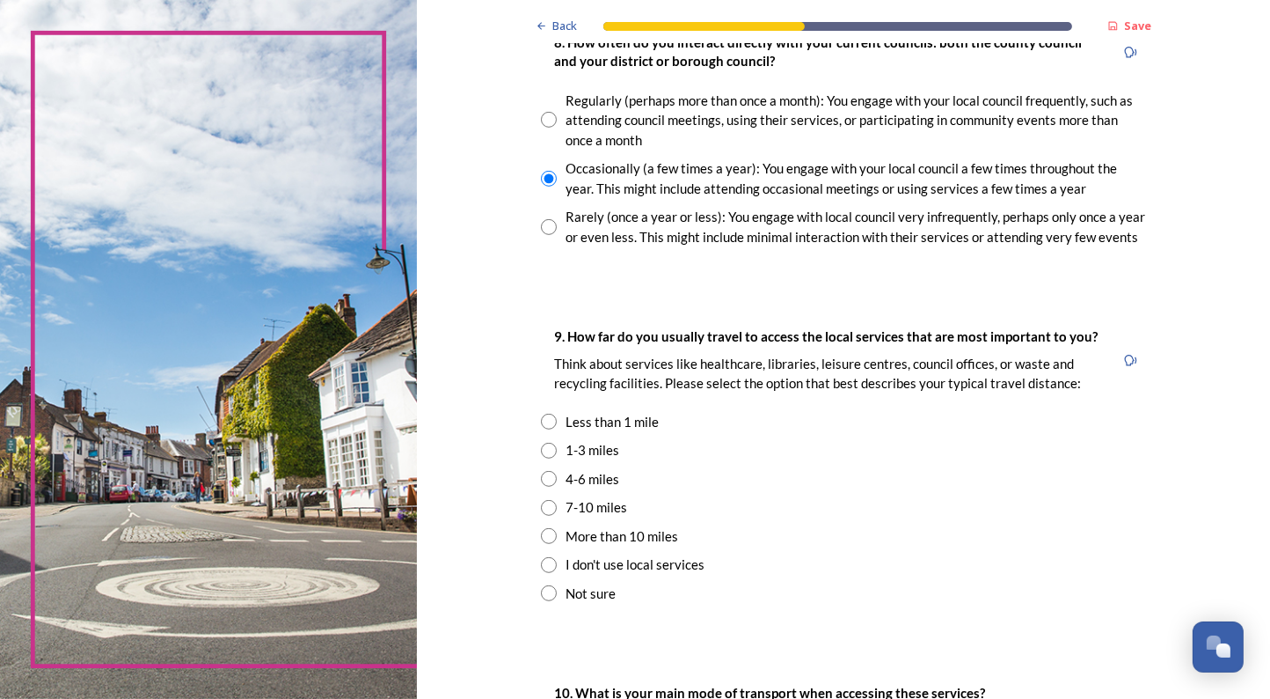
click at [552, 451] on input "radio" at bounding box center [549, 451] width 16 height 16
radio input "true"
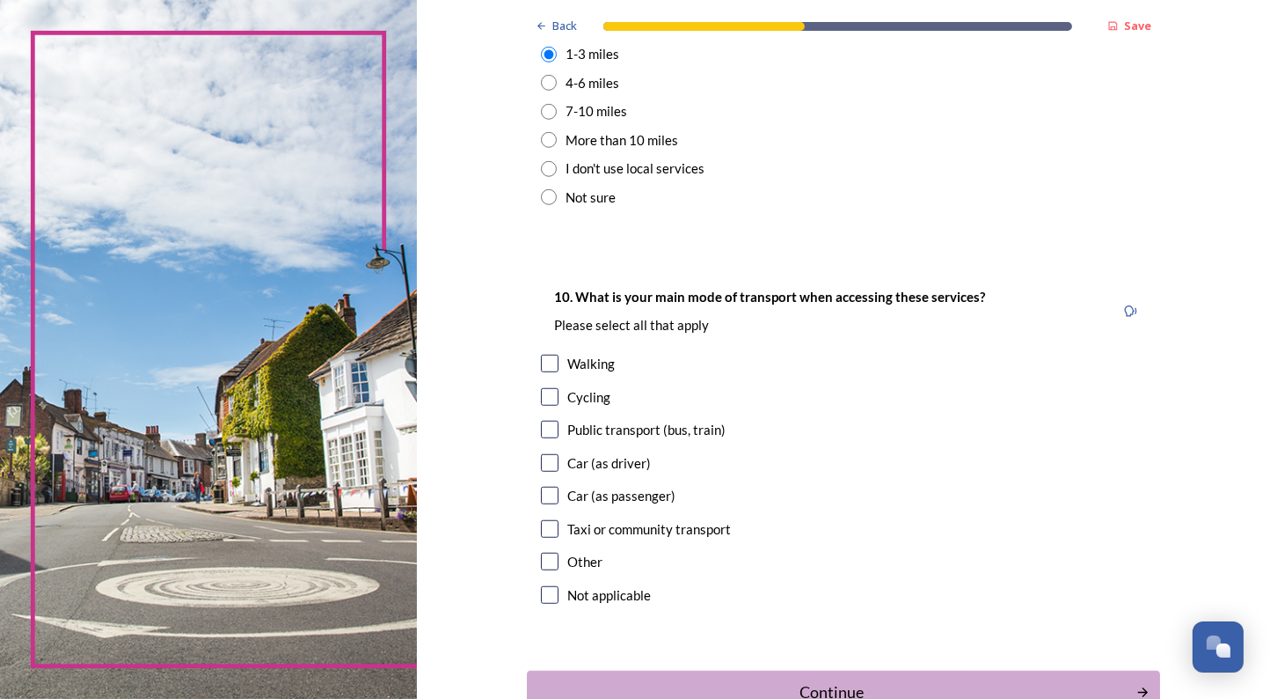
scroll to position [1413, 0]
click at [553, 464] on input "checkbox" at bounding box center [550, 462] width 18 height 18
checkbox input "true"
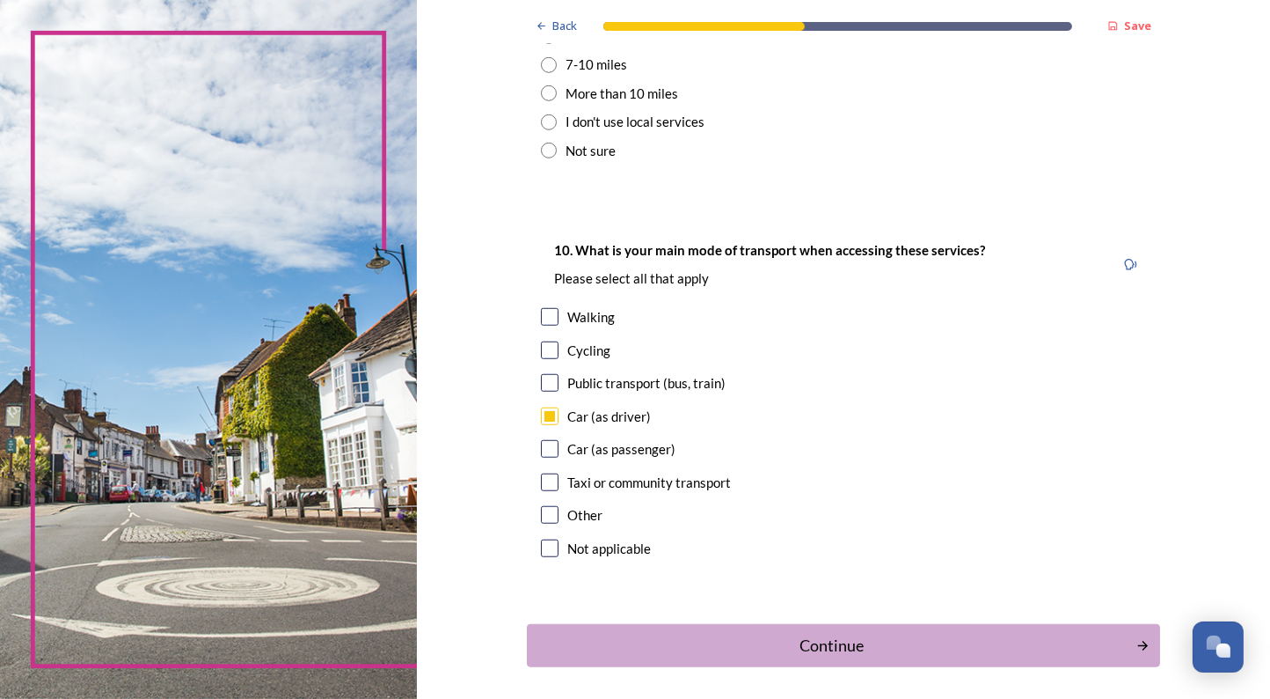
scroll to position [1528, 0]
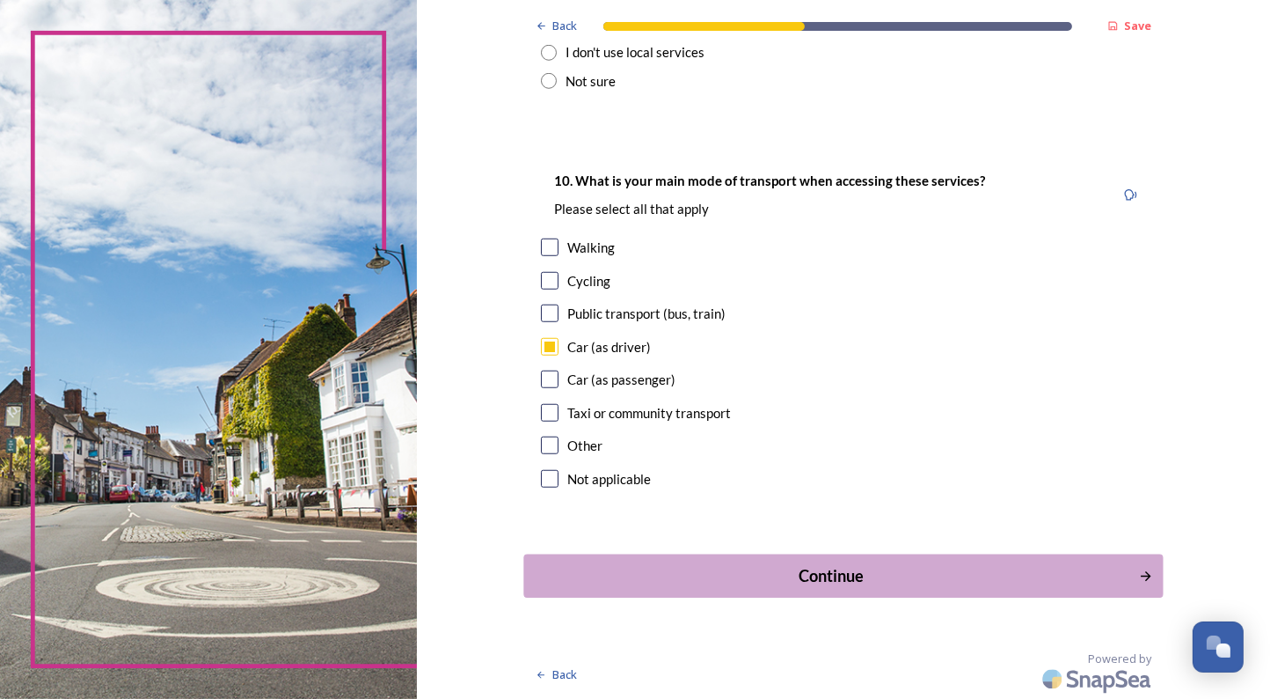
click at [615, 570] on div "Continue" at bounding box center [832, 576] width 596 height 24
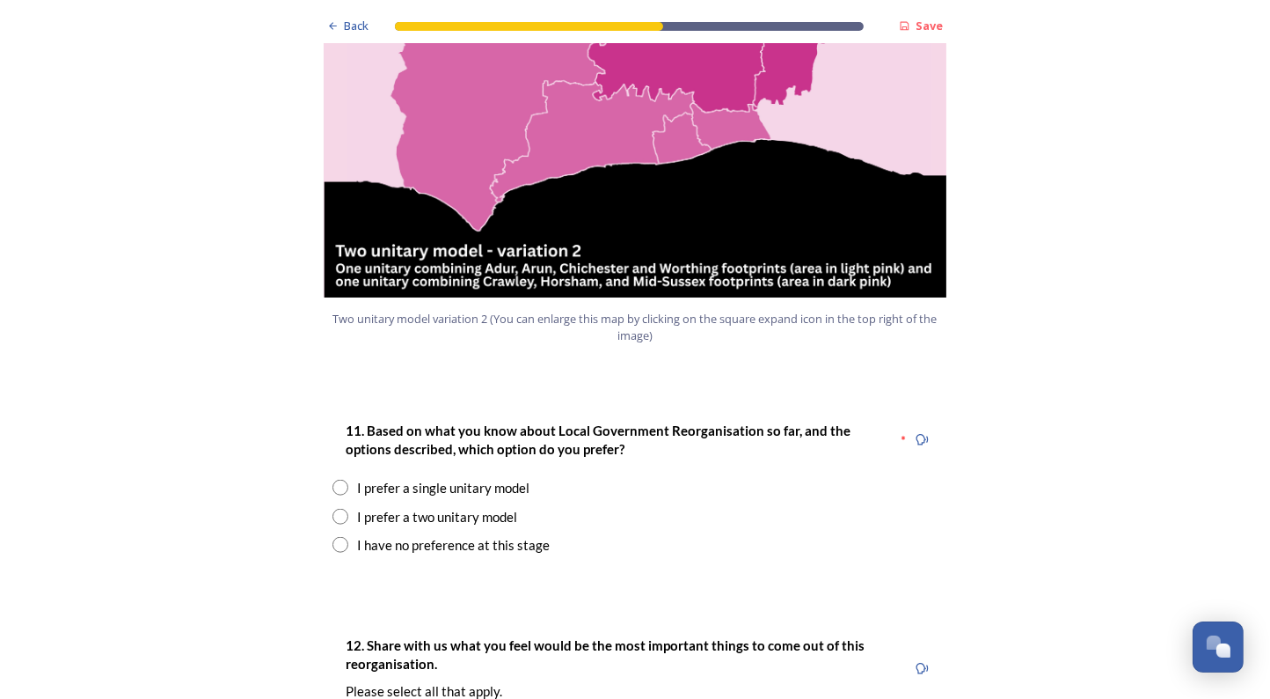
scroll to position [2043, 0]
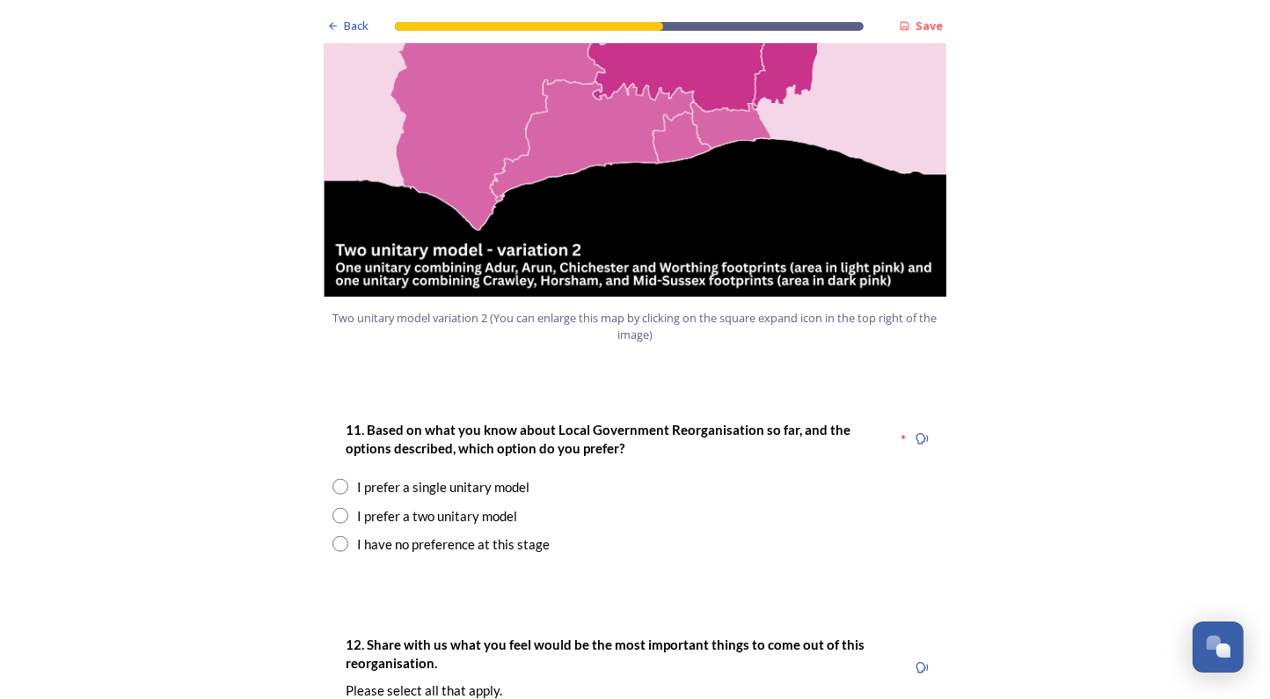
click at [343, 508] on input "radio" at bounding box center [341, 516] width 16 height 16
radio input "true"
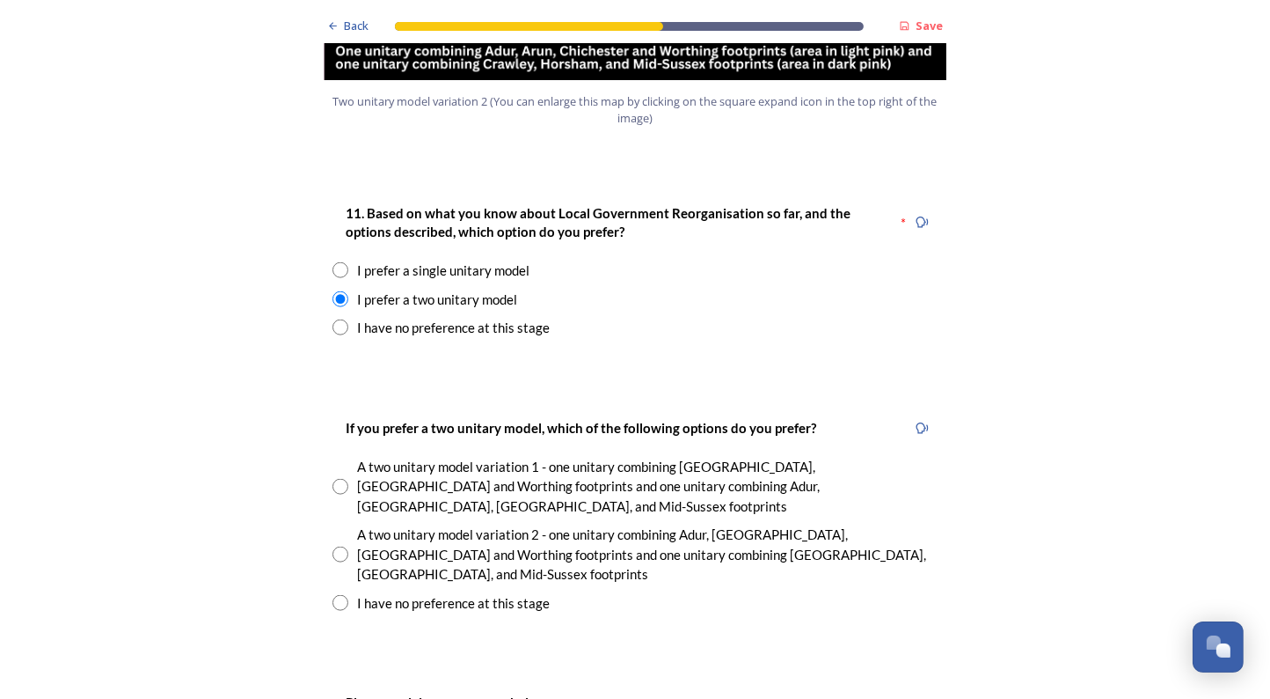
scroll to position [2260, 0]
click at [345, 545] on input "radio" at bounding box center [341, 553] width 16 height 16
radio input "true"
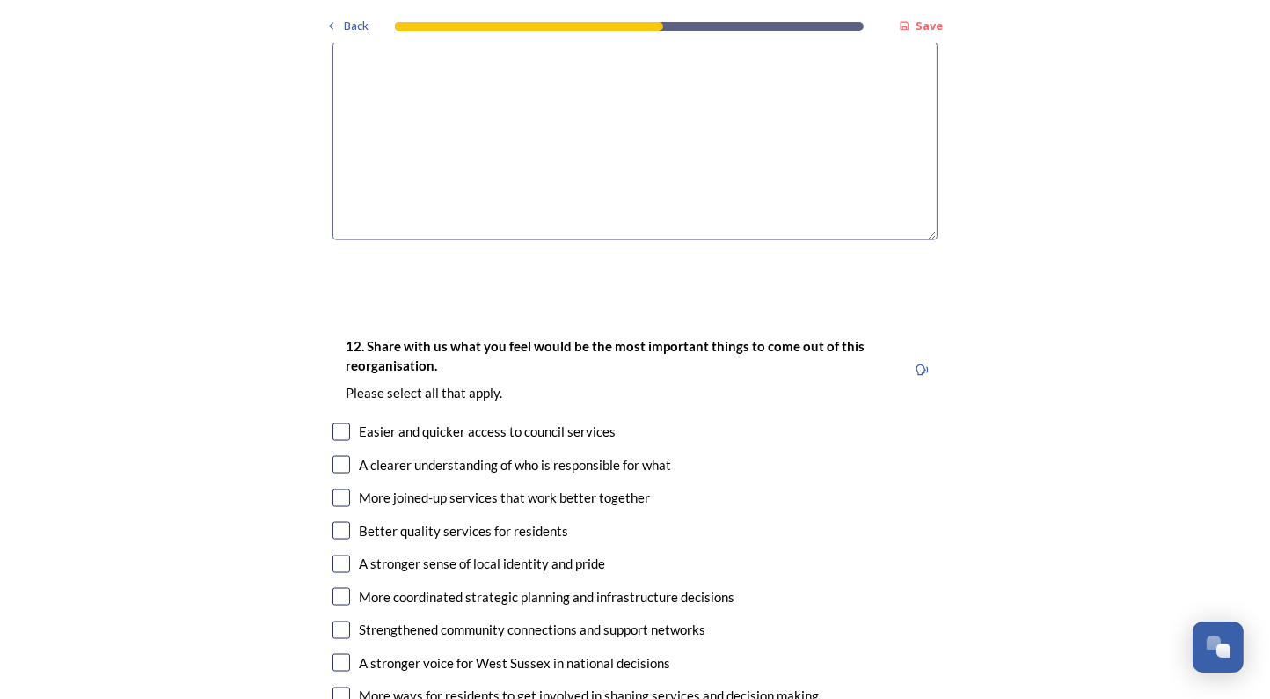
scroll to position [2997, 0]
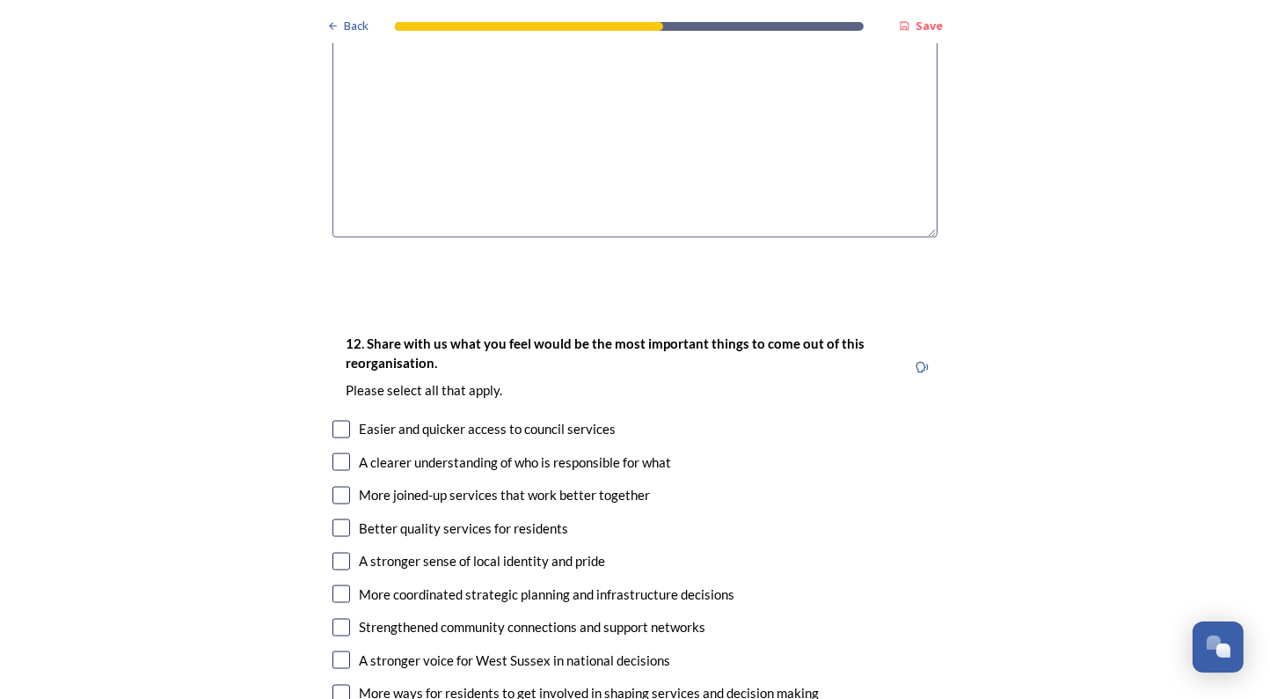
click at [342, 453] on input "checkbox" at bounding box center [342, 462] width 18 height 18
checkbox input "true"
click at [341, 487] on input "checkbox" at bounding box center [342, 496] width 18 height 18
checkbox input "true"
click at [344, 519] on input "checkbox" at bounding box center [342, 528] width 18 height 18
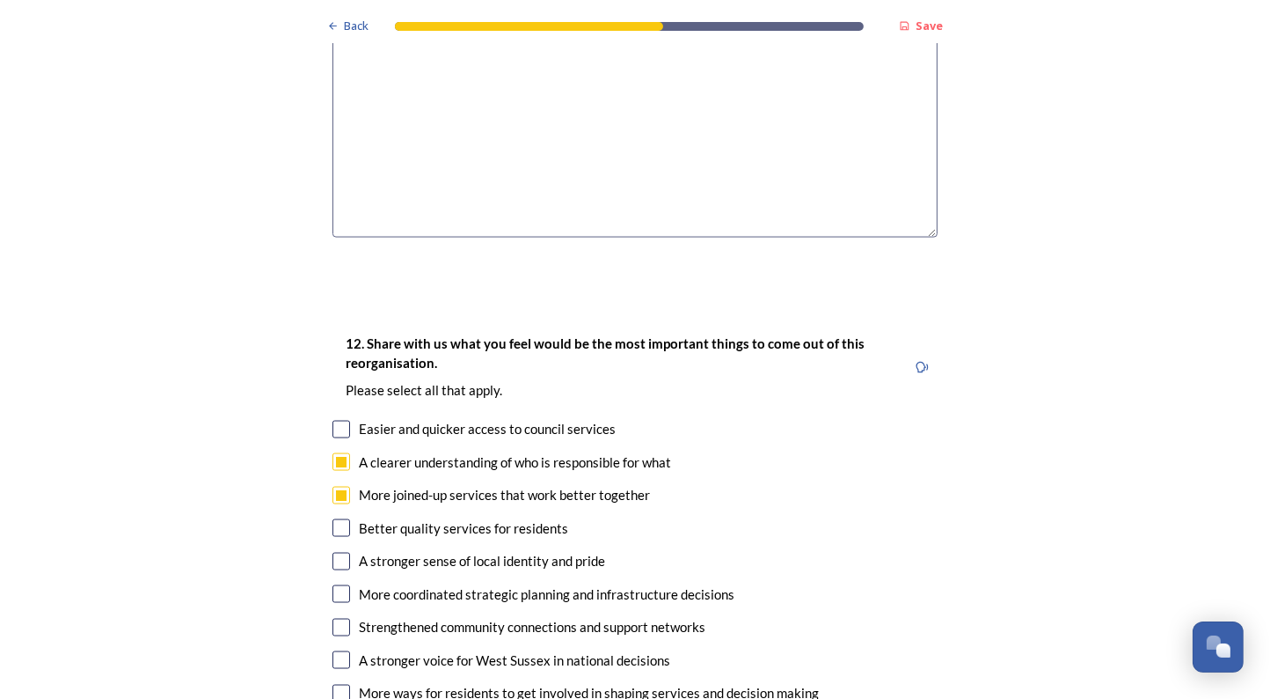
checkbox input "true"
click at [341, 585] on input "checkbox" at bounding box center [342, 594] width 18 height 18
checkbox input "true"
click at [341, 684] on input "checkbox" at bounding box center [342, 693] width 18 height 18
drag, startPoint x: 341, startPoint y: 594, endPoint x: 341, endPoint y: 583, distance: 10.6
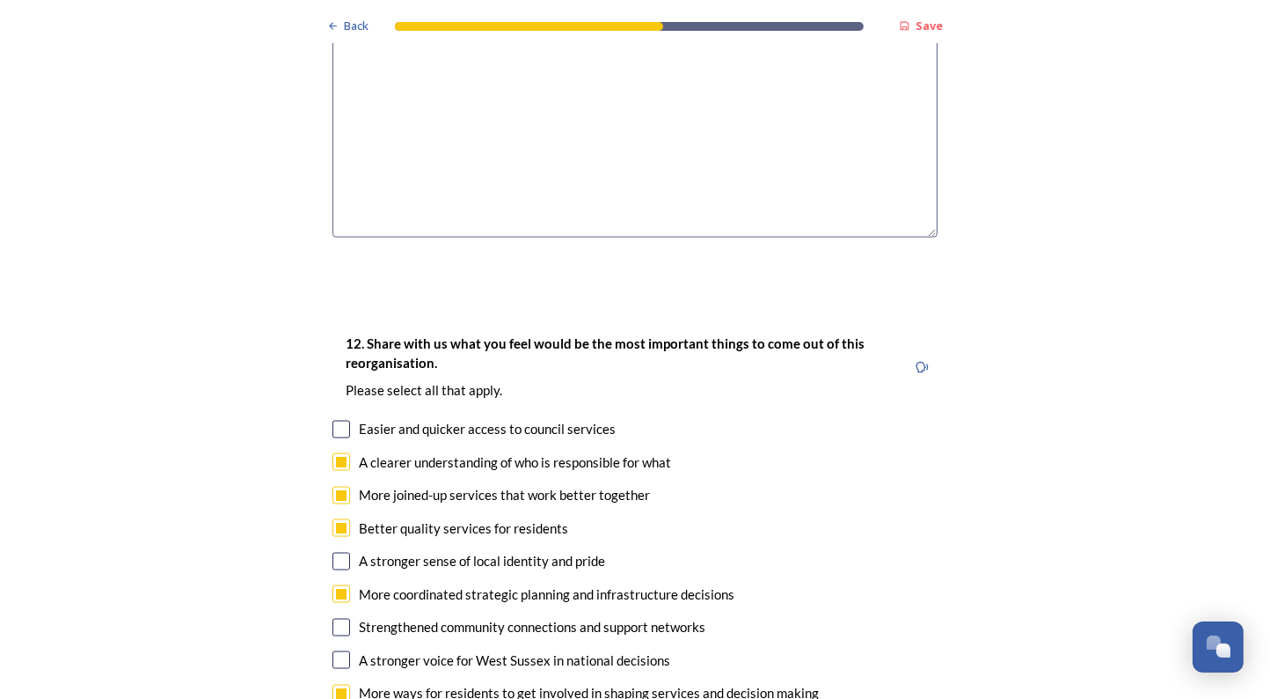
click at [341, 684] on input "checkbox" at bounding box center [342, 693] width 18 height 18
checkbox input "true"
click at [343, 421] on input "checkbox" at bounding box center [342, 430] width 18 height 18
checkbox input "true"
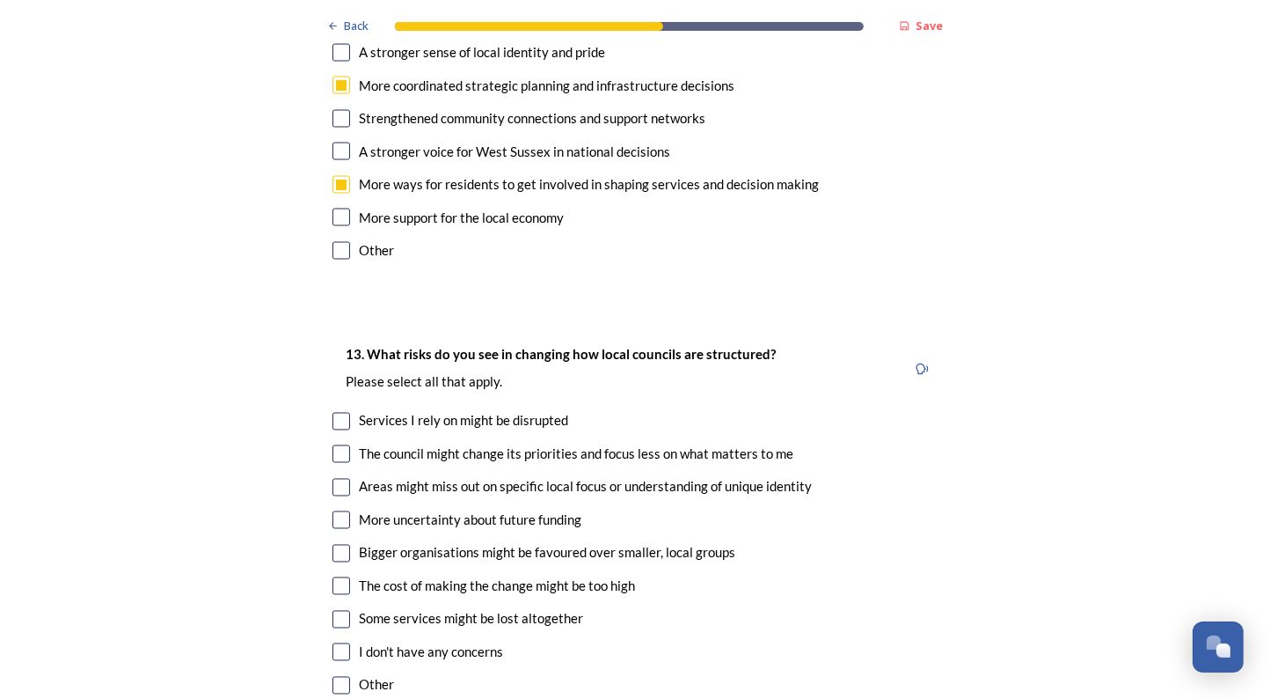
scroll to position [3510, 0]
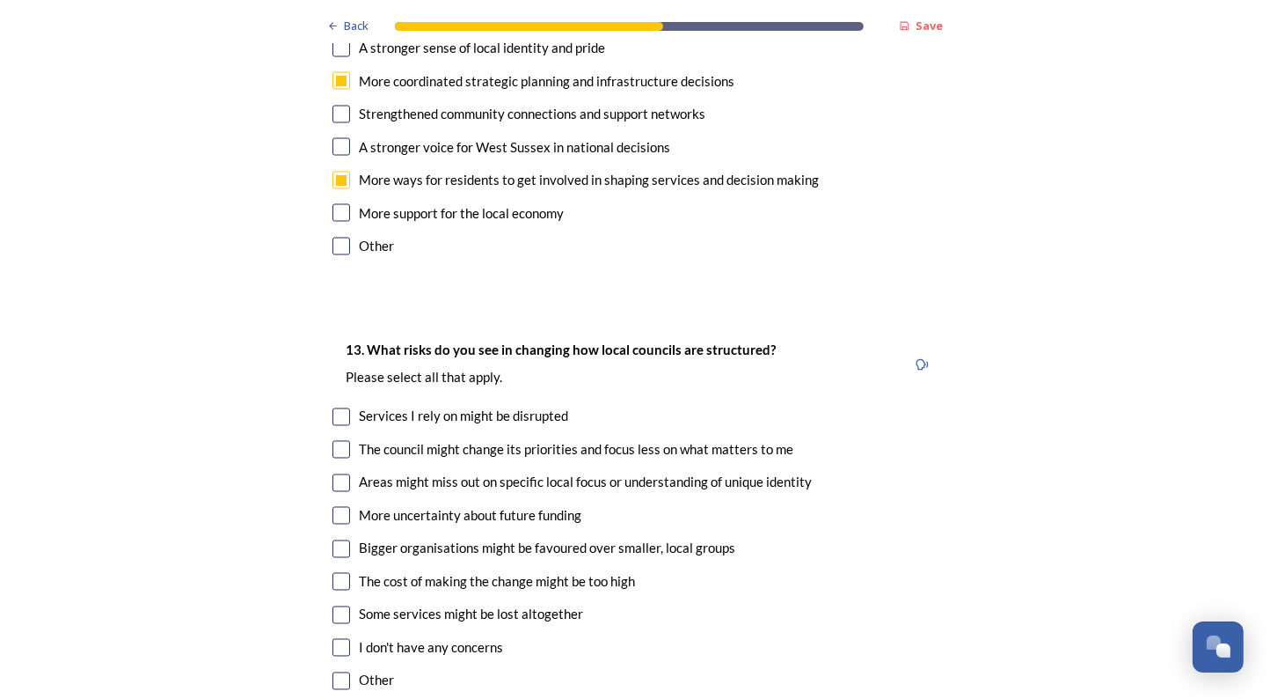
click at [344, 408] on input "checkbox" at bounding box center [342, 417] width 18 height 18
checkbox input "true"
click at [342, 441] on input "checkbox" at bounding box center [342, 450] width 18 height 18
checkbox input "true"
click at [343, 507] on input "checkbox" at bounding box center [342, 516] width 18 height 18
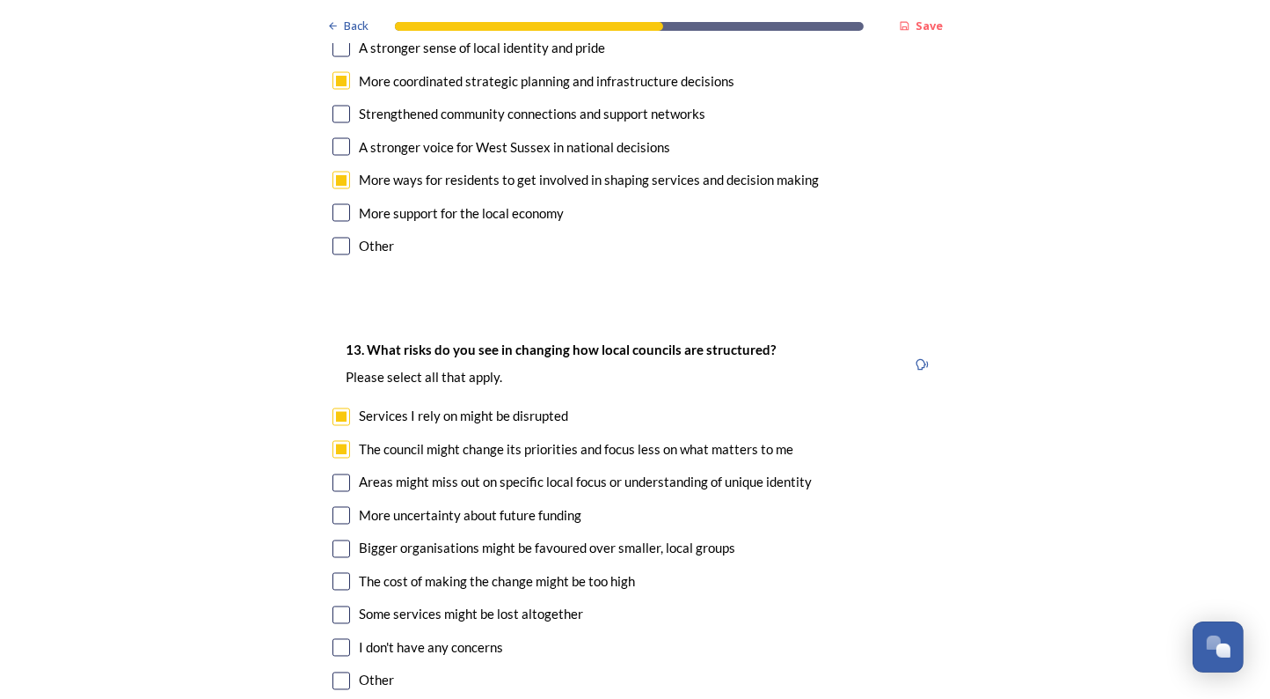
checkbox input "true"
click at [348, 573] on input "checkbox" at bounding box center [342, 582] width 18 height 18
checkbox input "true"
click at [343, 606] on input "checkbox" at bounding box center [342, 615] width 18 height 18
checkbox input "true"
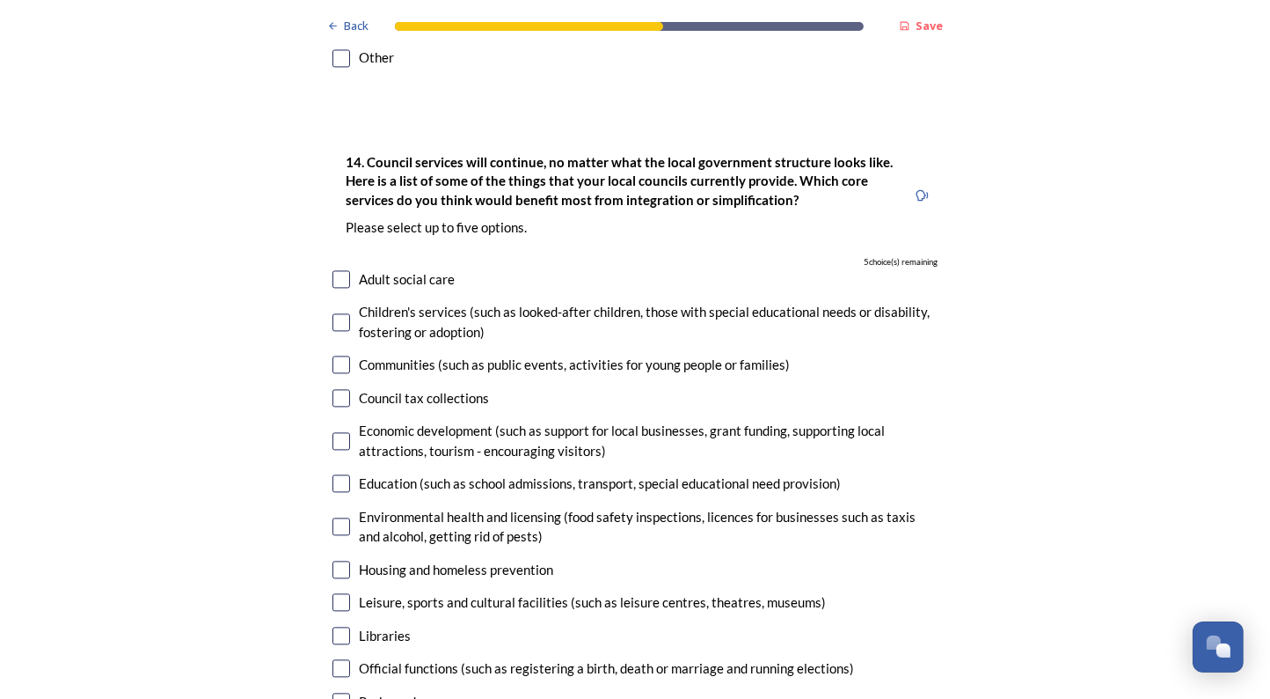
scroll to position [4129, 0]
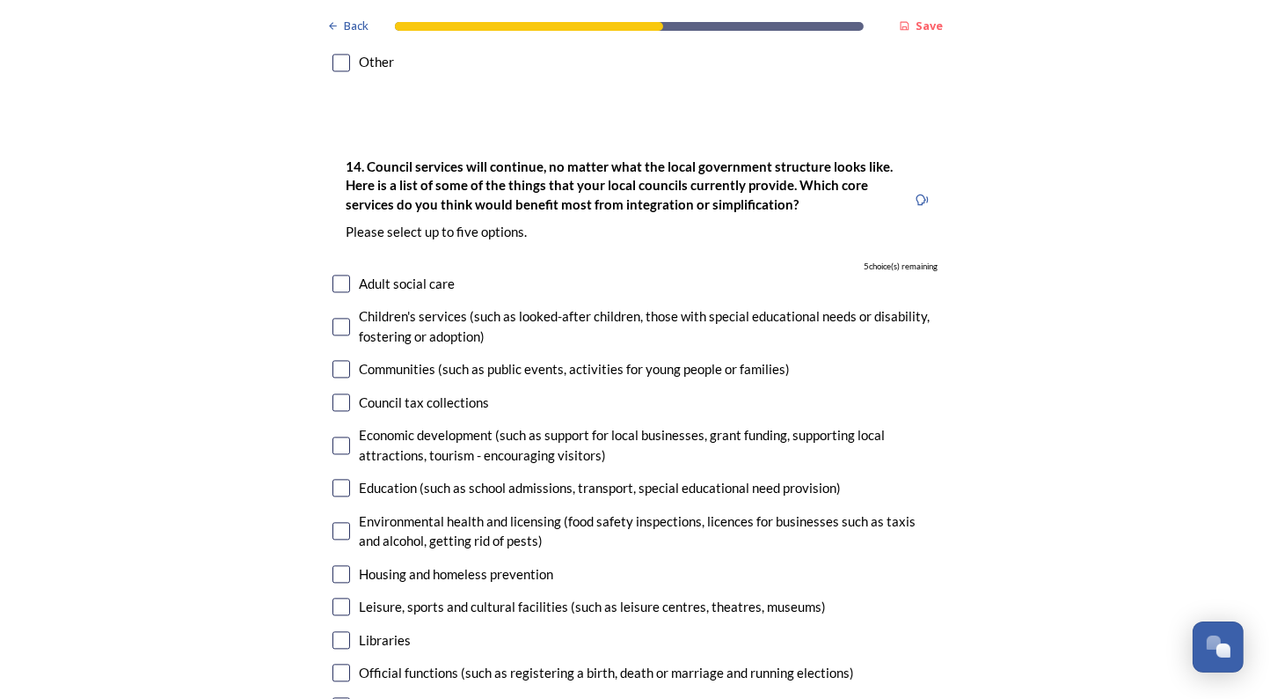
click at [343, 436] on input "checkbox" at bounding box center [342, 445] width 18 height 18
checkbox input "true"
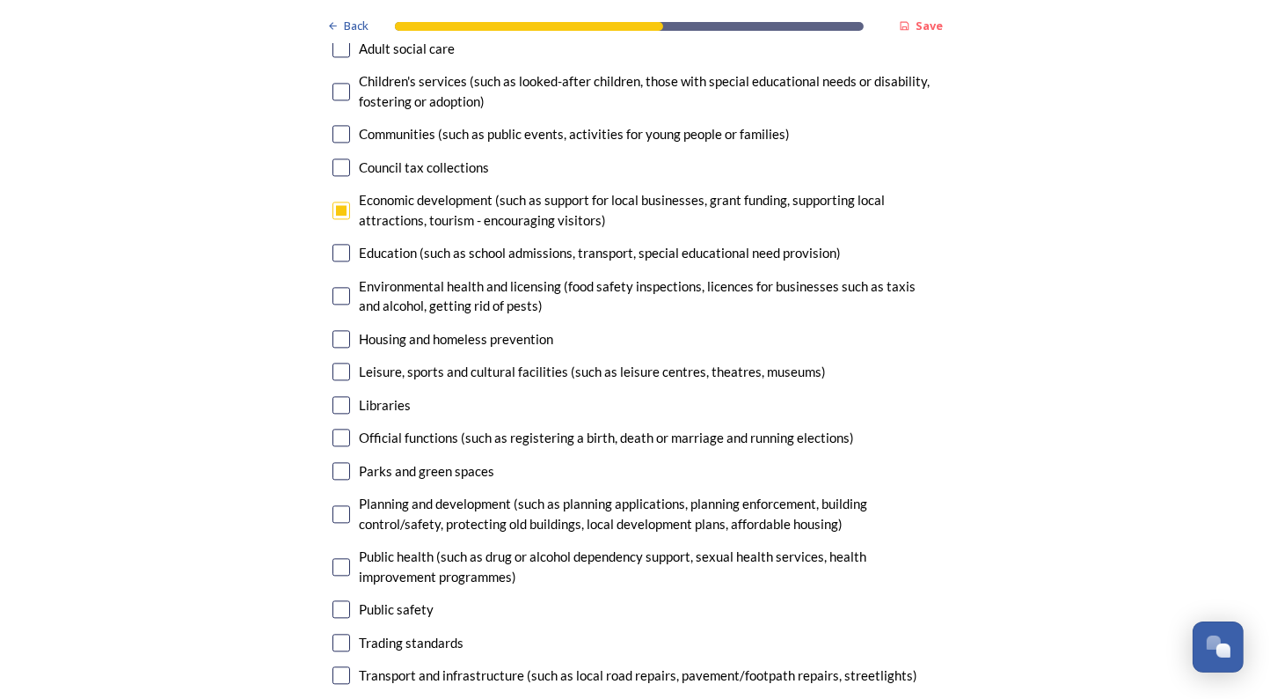
scroll to position [4367, 0]
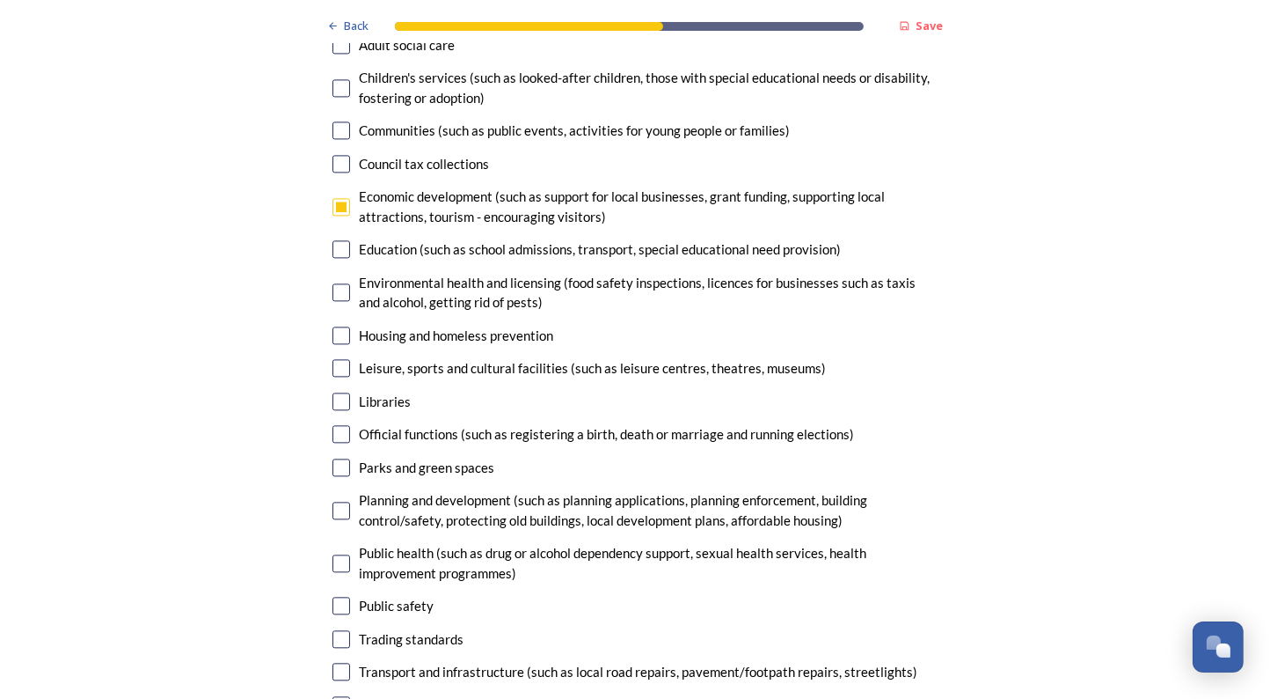
click at [345, 501] on input "checkbox" at bounding box center [342, 510] width 18 height 18
checkbox input "true"
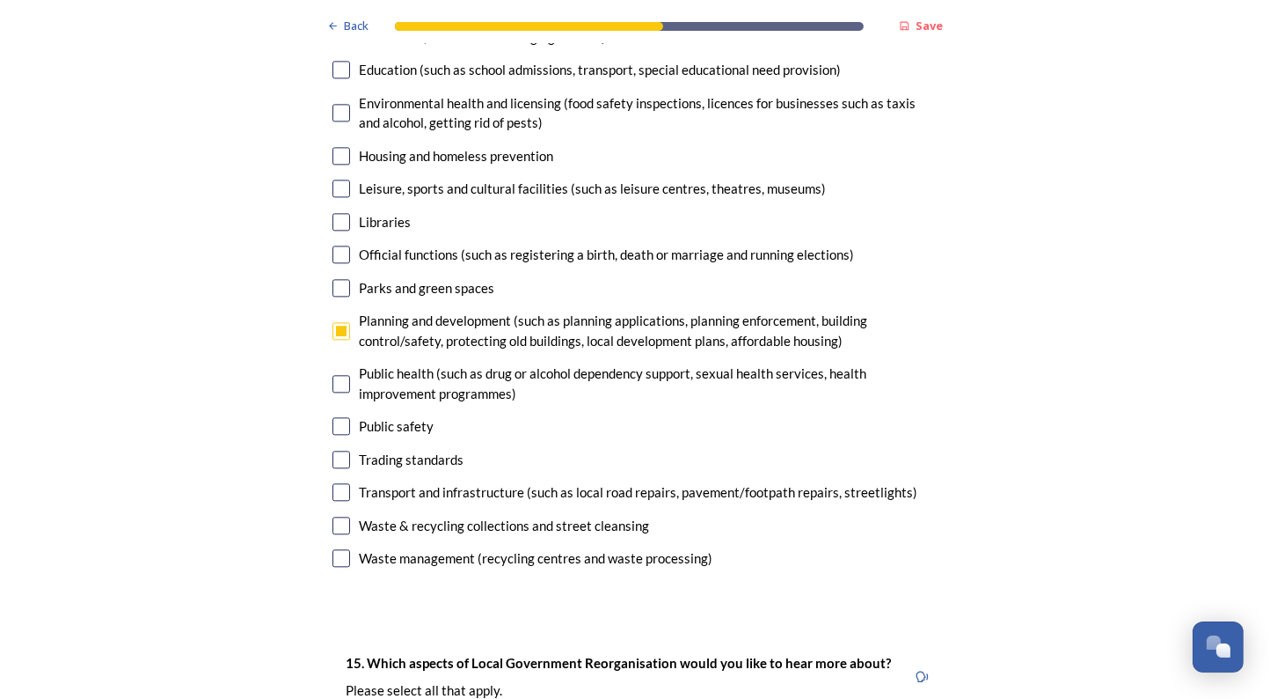
scroll to position [4548, 0]
click at [343, 482] on input "checkbox" at bounding box center [342, 491] width 18 height 18
checkbox input "true"
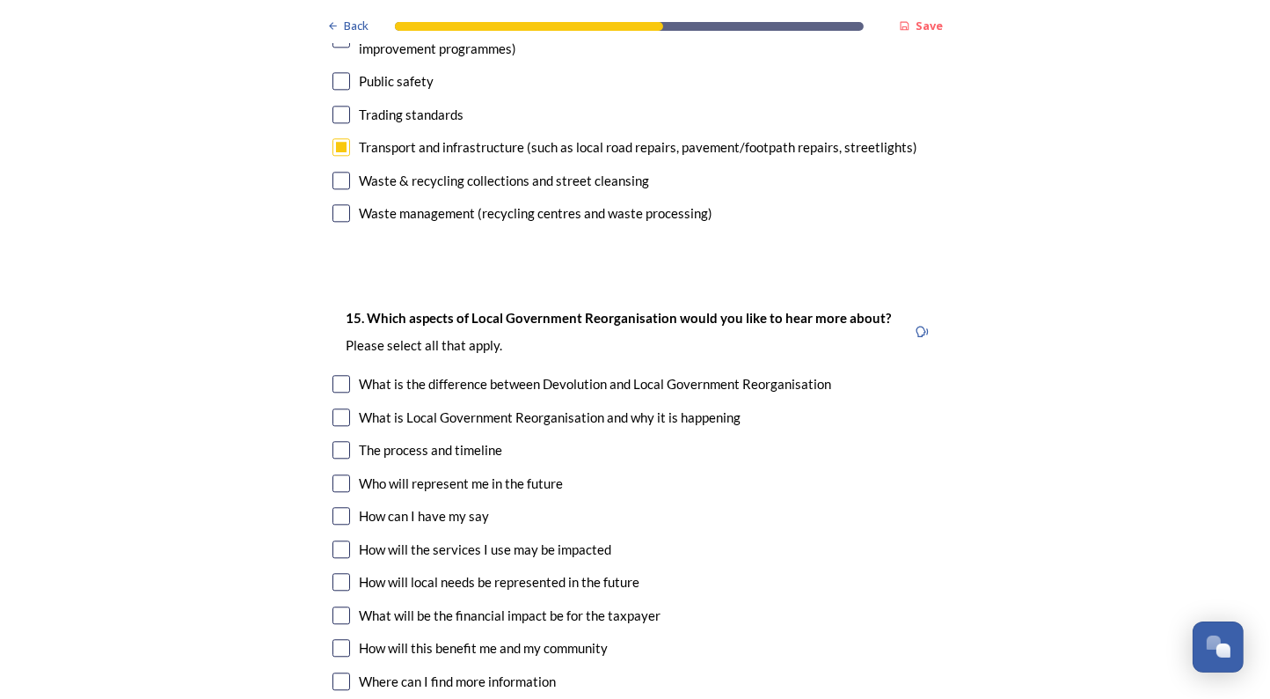
scroll to position [4900, 0]
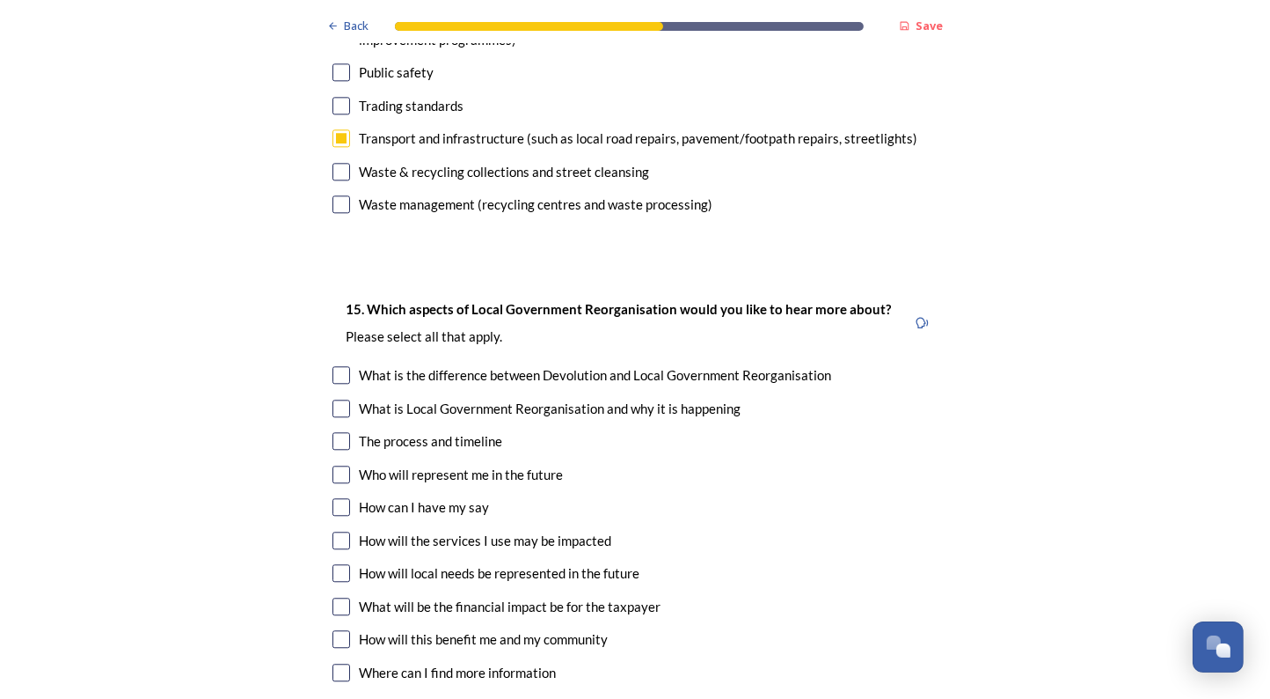
click at [341, 465] on input "checkbox" at bounding box center [342, 474] width 18 height 18
checkbox input "true"
click at [344, 531] on input "checkbox" at bounding box center [342, 540] width 18 height 18
checkbox input "true"
click at [339, 597] on input "checkbox" at bounding box center [342, 606] width 18 height 18
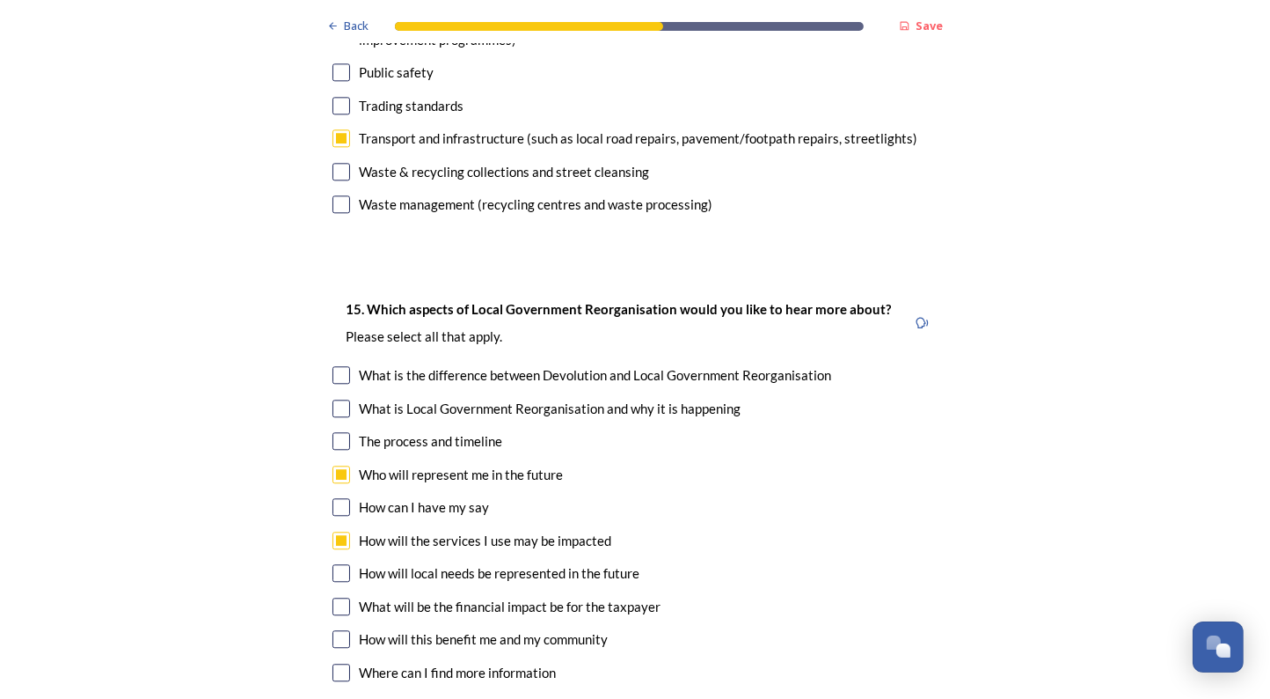
checkbox input "true"
click at [345, 630] on input "checkbox" at bounding box center [342, 639] width 18 height 18
checkbox input "true"
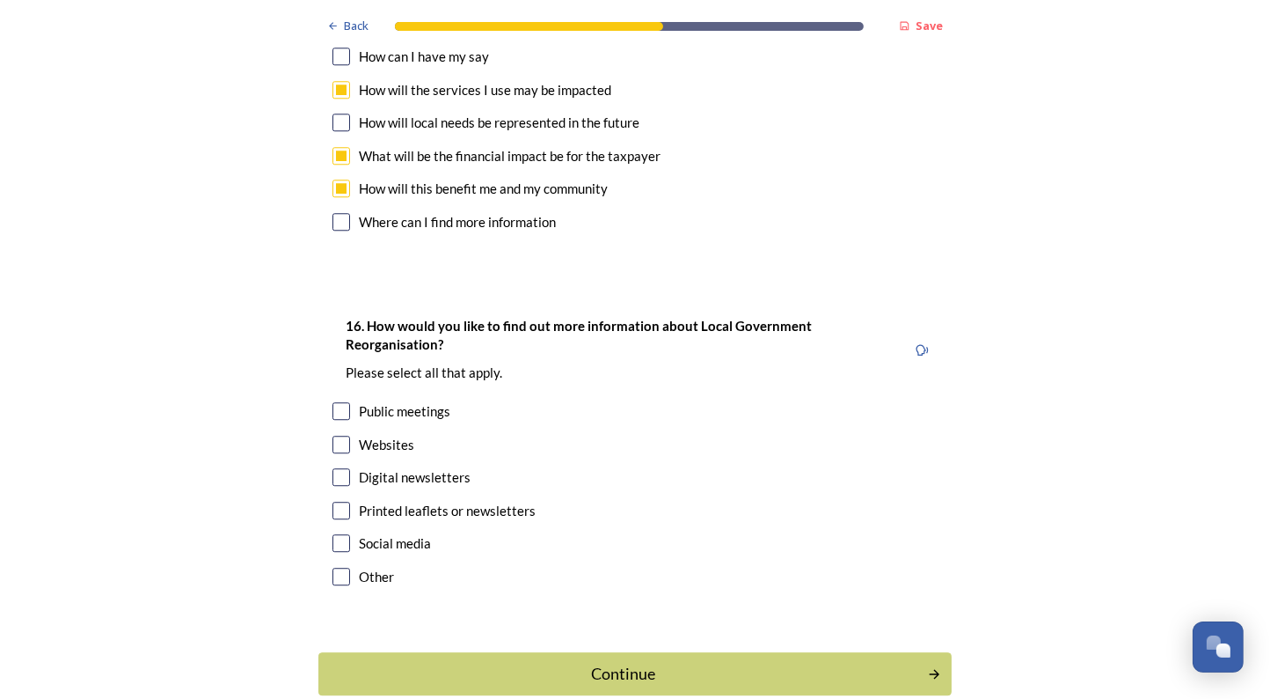
scroll to position [5353, 0]
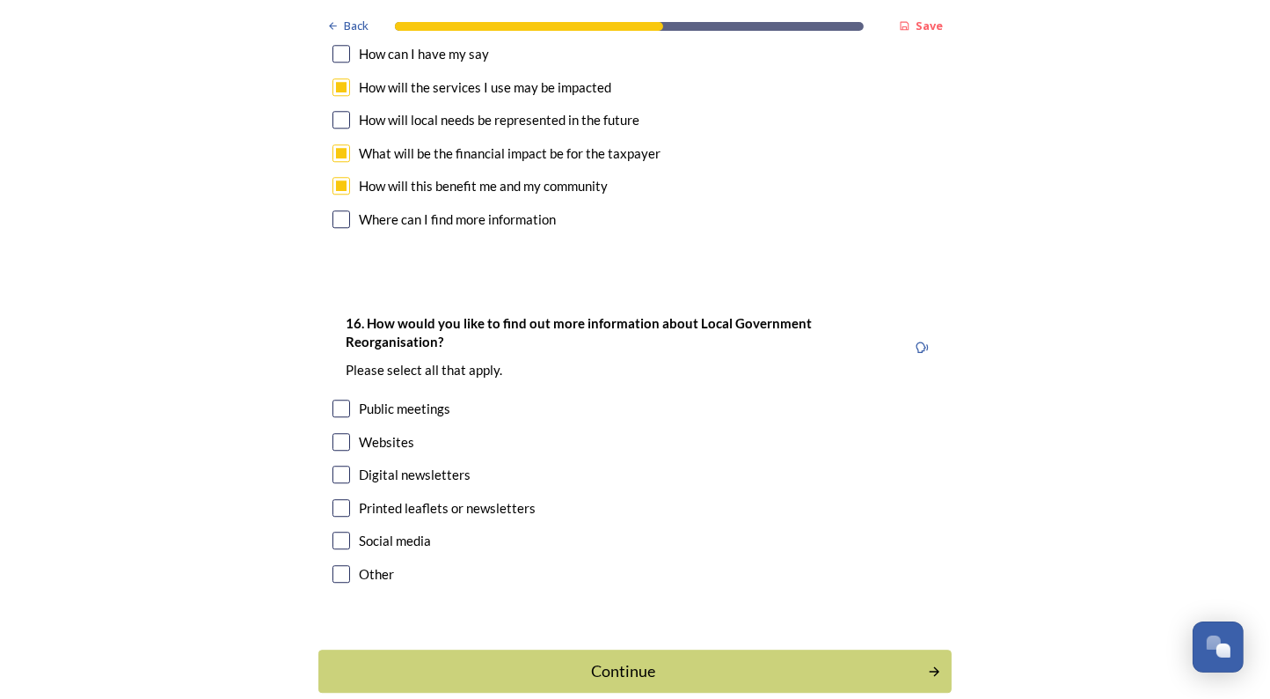
click at [341, 399] on input "checkbox" at bounding box center [342, 408] width 18 height 18
checkbox input "true"
click at [341, 465] on input "checkbox" at bounding box center [342, 474] width 18 height 18
checkbox input "true"
click at [487, 659] on div "Continue" at bounding box center [624, 671] width 596 height 24
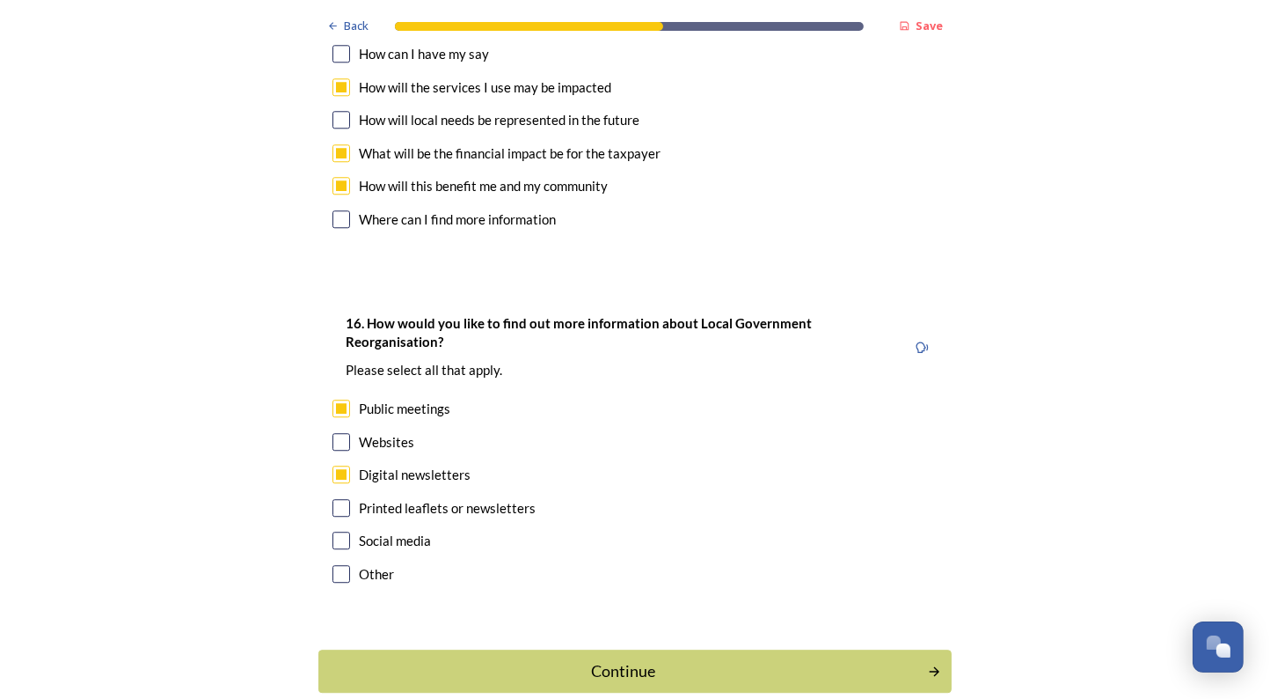
scroll to position [0, 0]
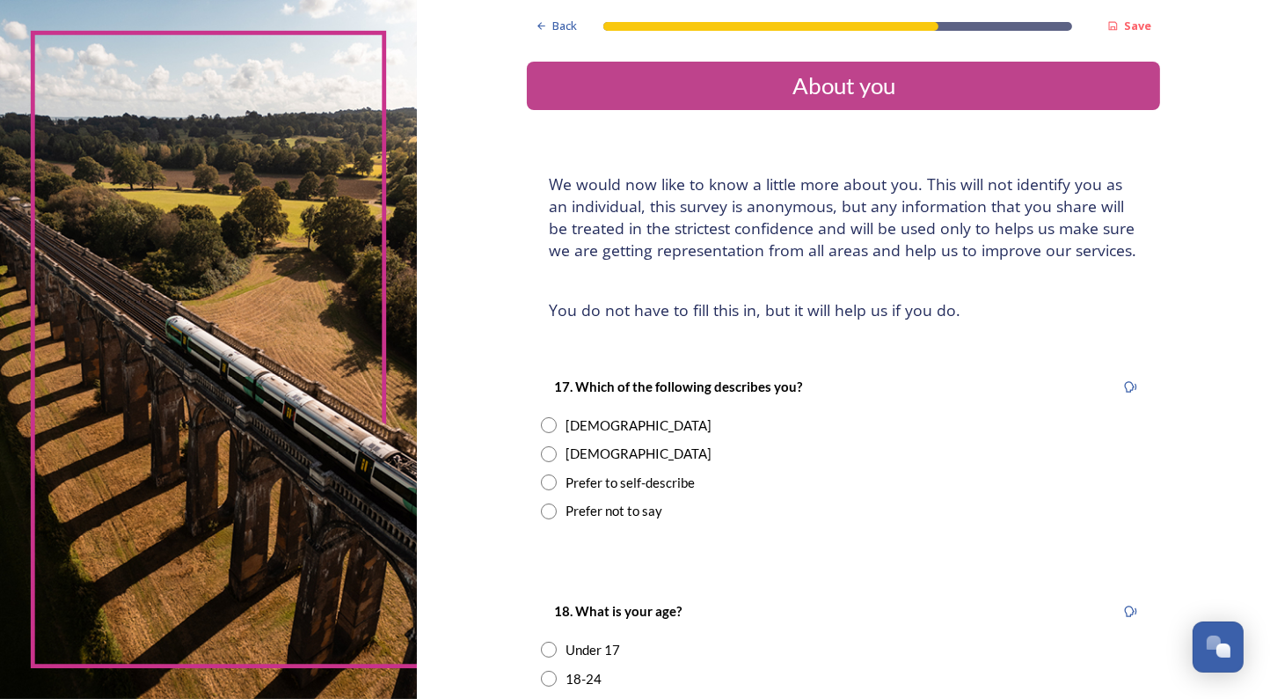
click at [552, 460] on input "radio" at bounding box center [549, 454] width 16 height 16
radio input "true"
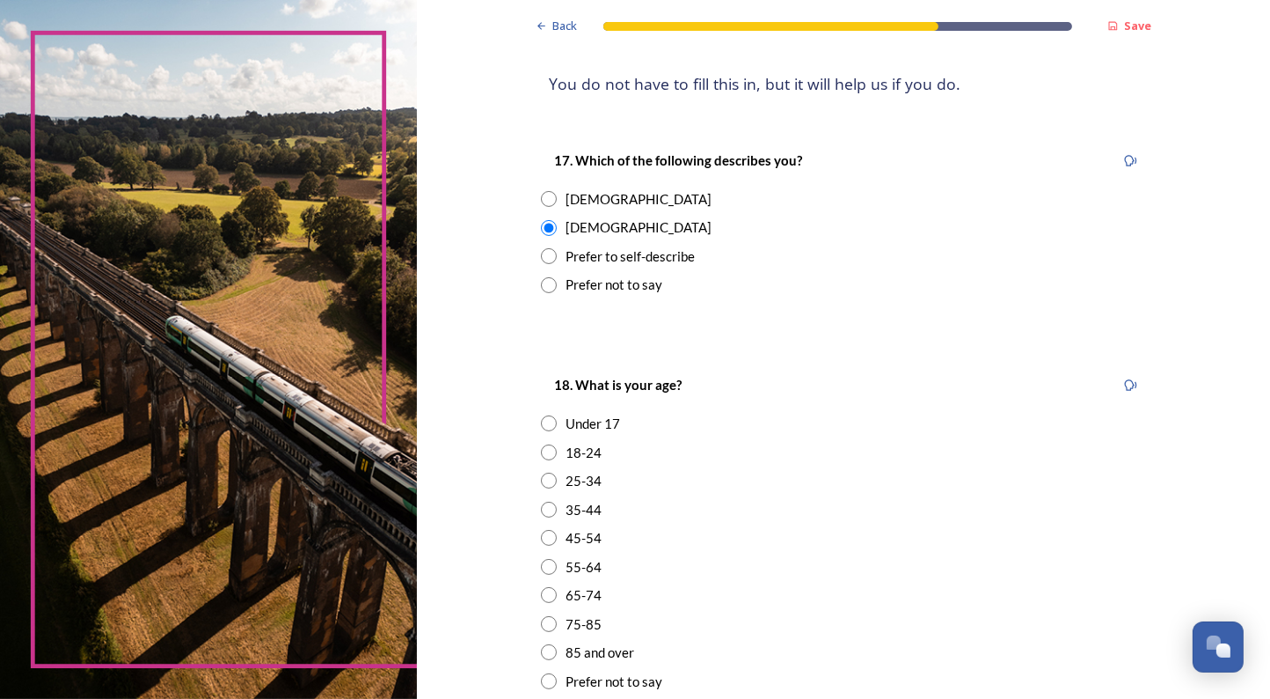
scroll to position [237, 0]
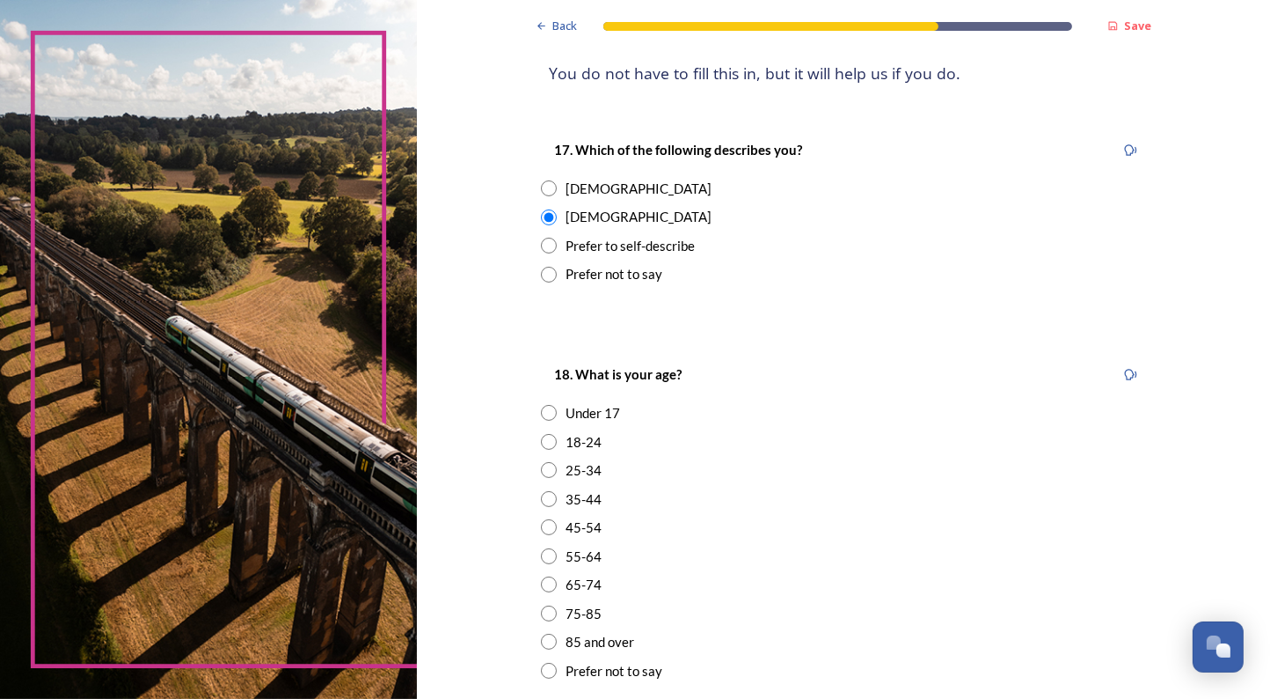
click at [548, 554] on input "radio" at bounding box center [549, 556] width 16 height 16
radio input "true"
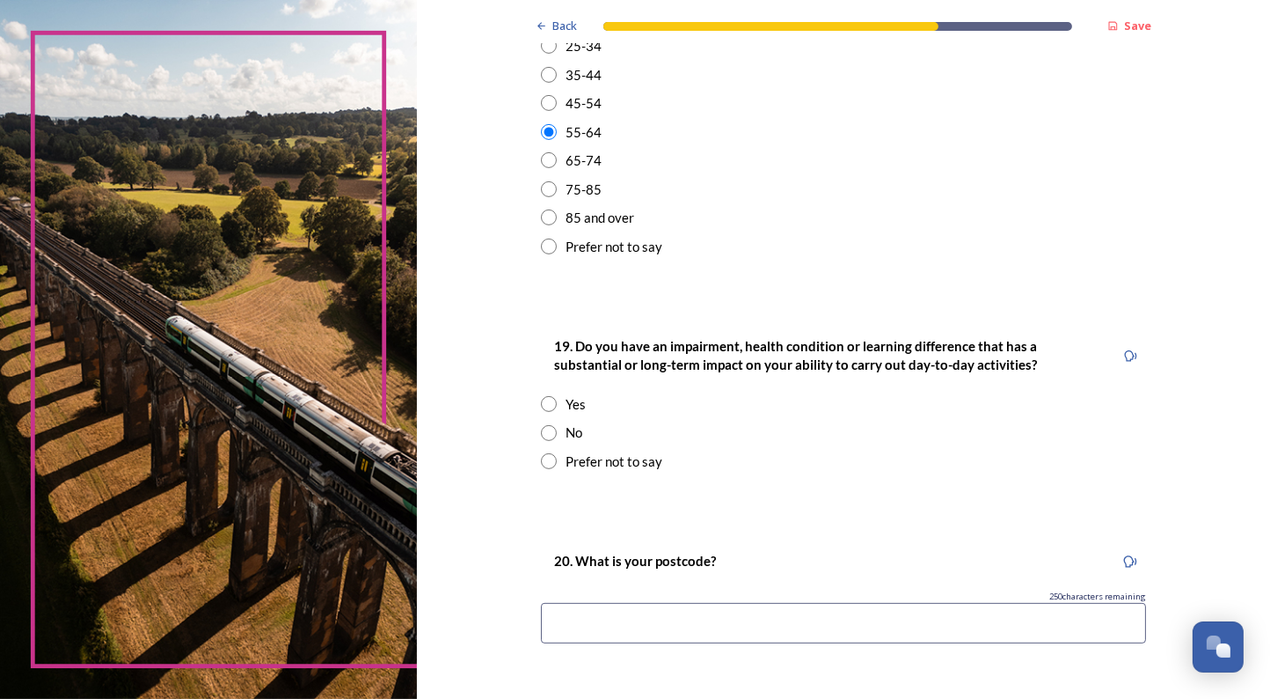
scroll to position [664, 0]
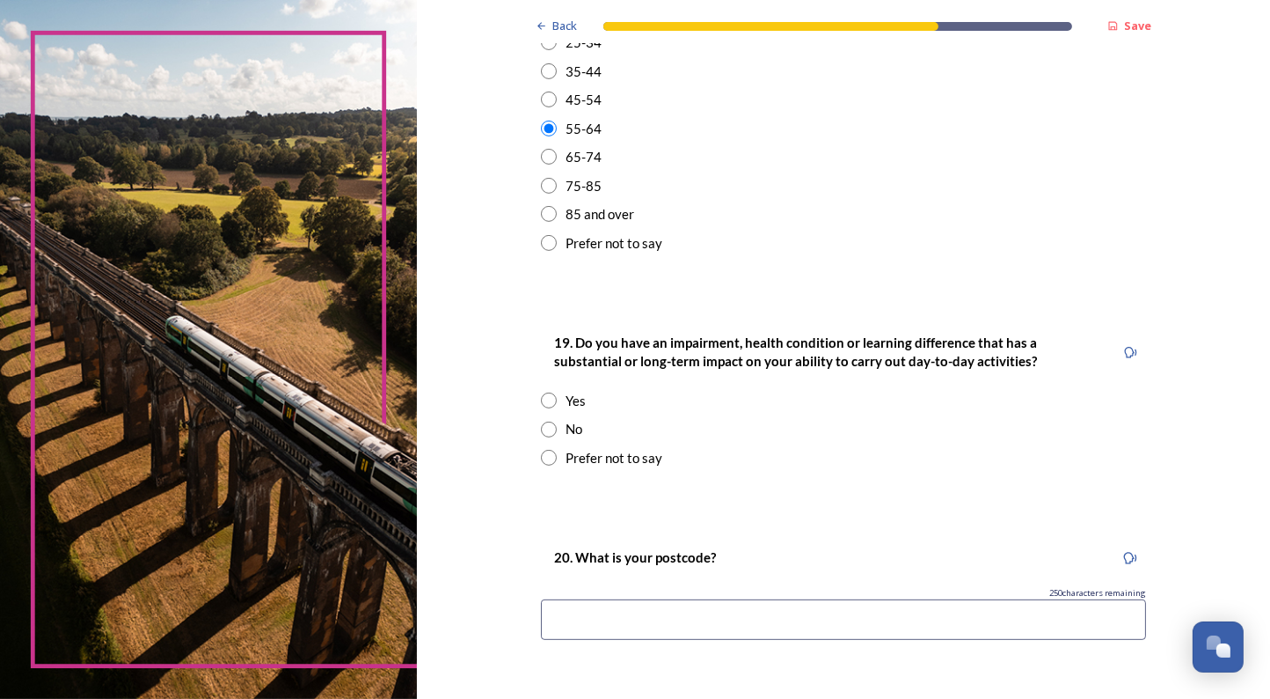
click at [549, 429] on input "radio" at bounding box center [549, 429] width 16 height 16
radio input "true"
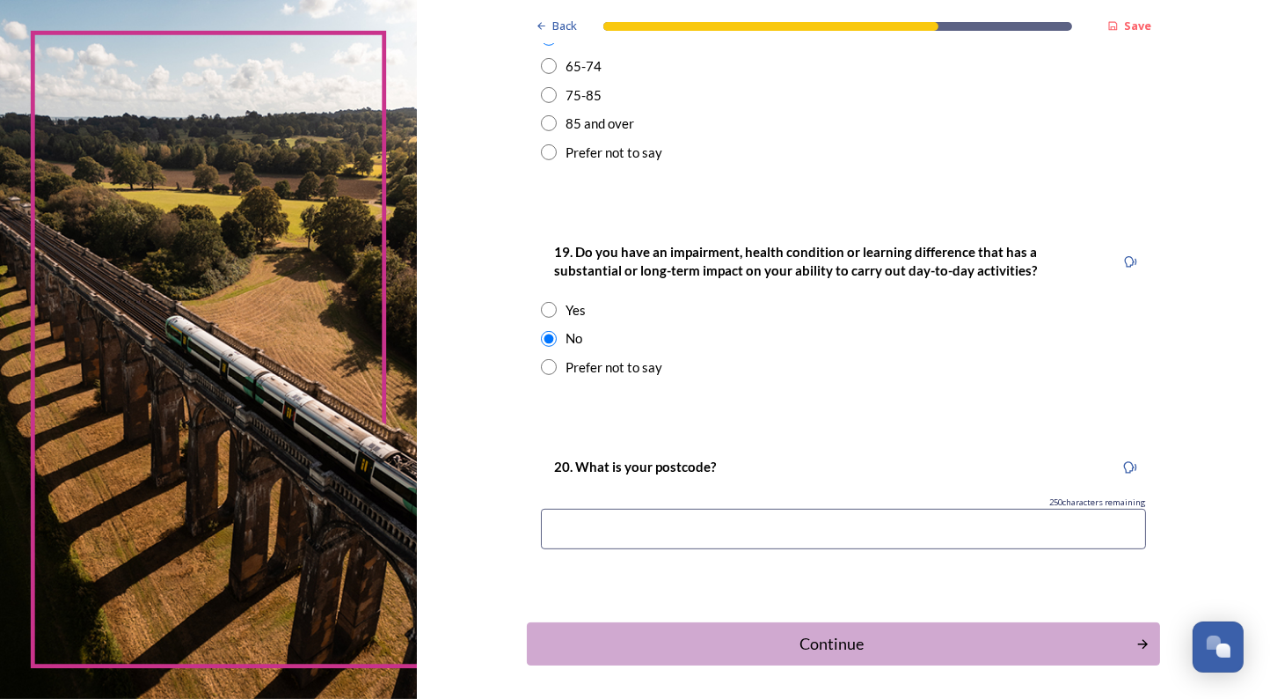
scroll to position [822, 0]
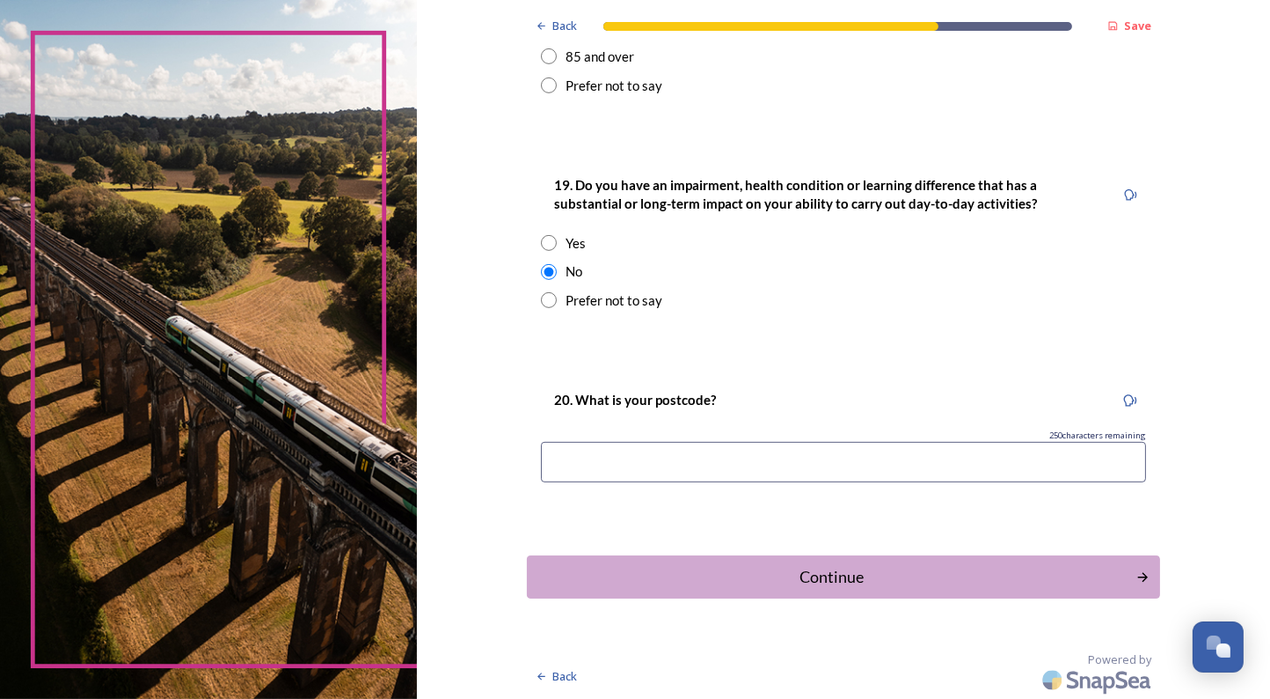
click at [560, 457] on input at bounding box center [843, 462] width 605 height 40
type input "RH202HB"
click at [672, 578] on div "Continue" at bounding box center [832, 577] width 596 height 24
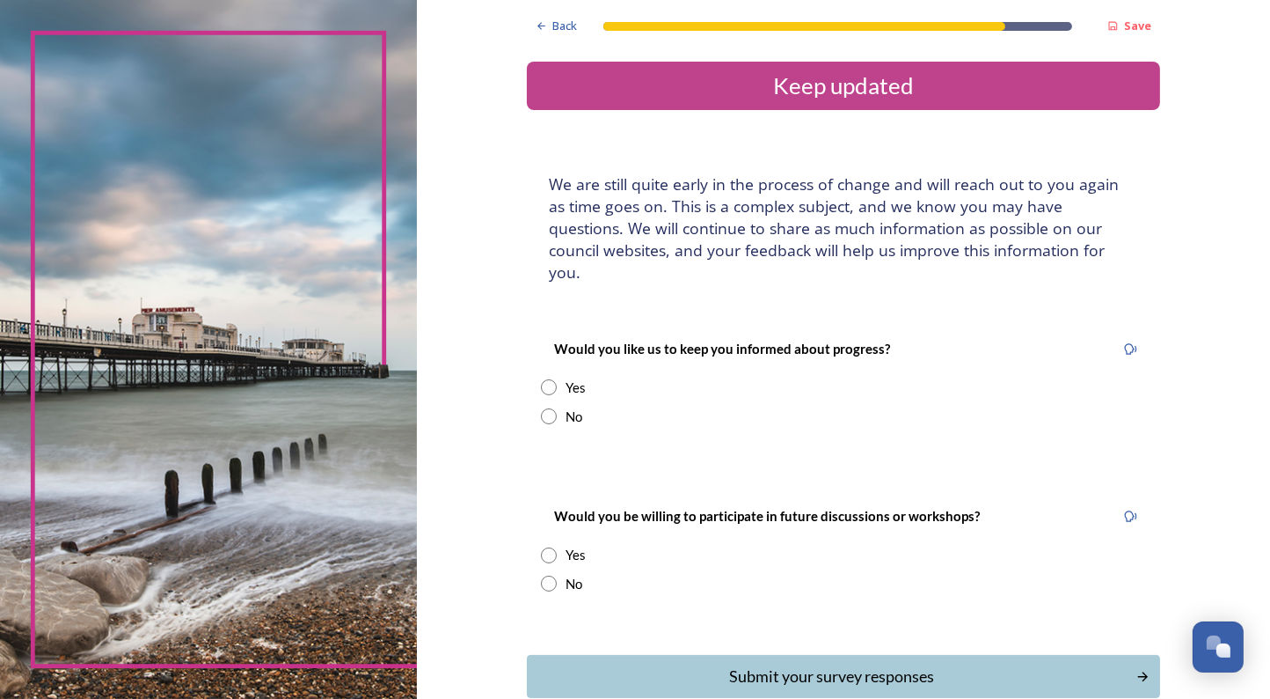
click at [550, 379] on input "radio" at bounding box center [549, 387] width 16 height 16
radio input "true"
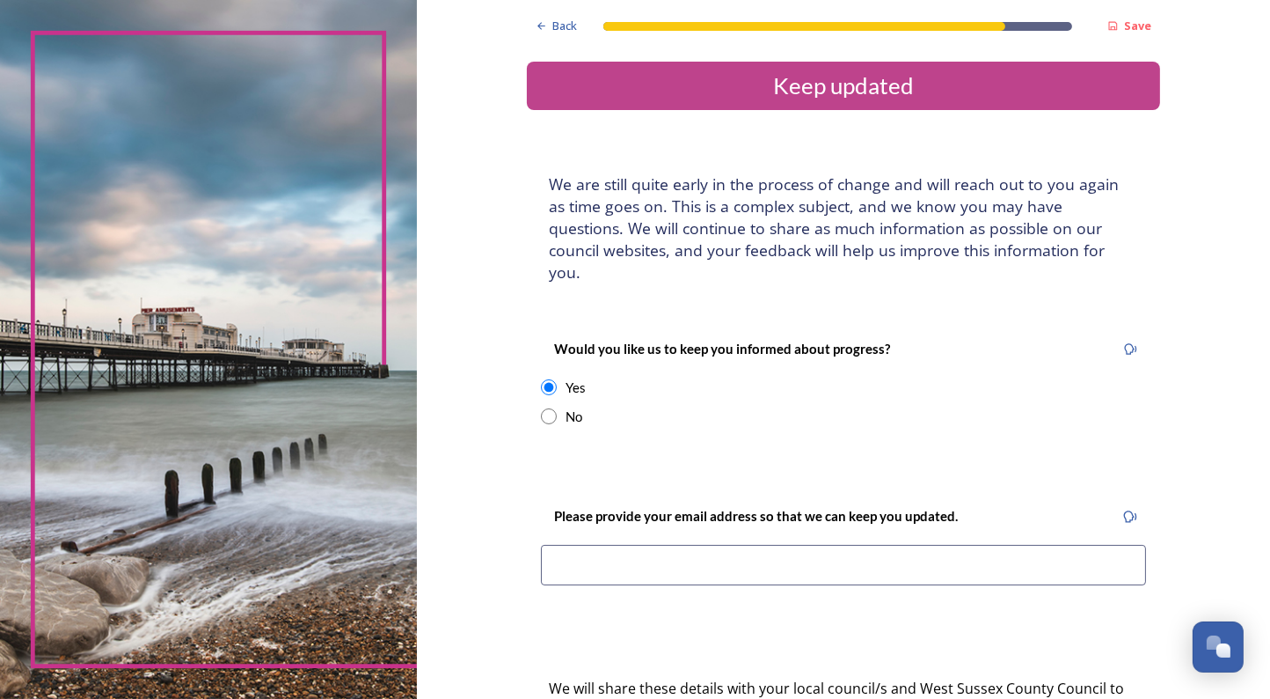
click at [604, 545] on input at bounding box center [843, 565] width 605 height 40
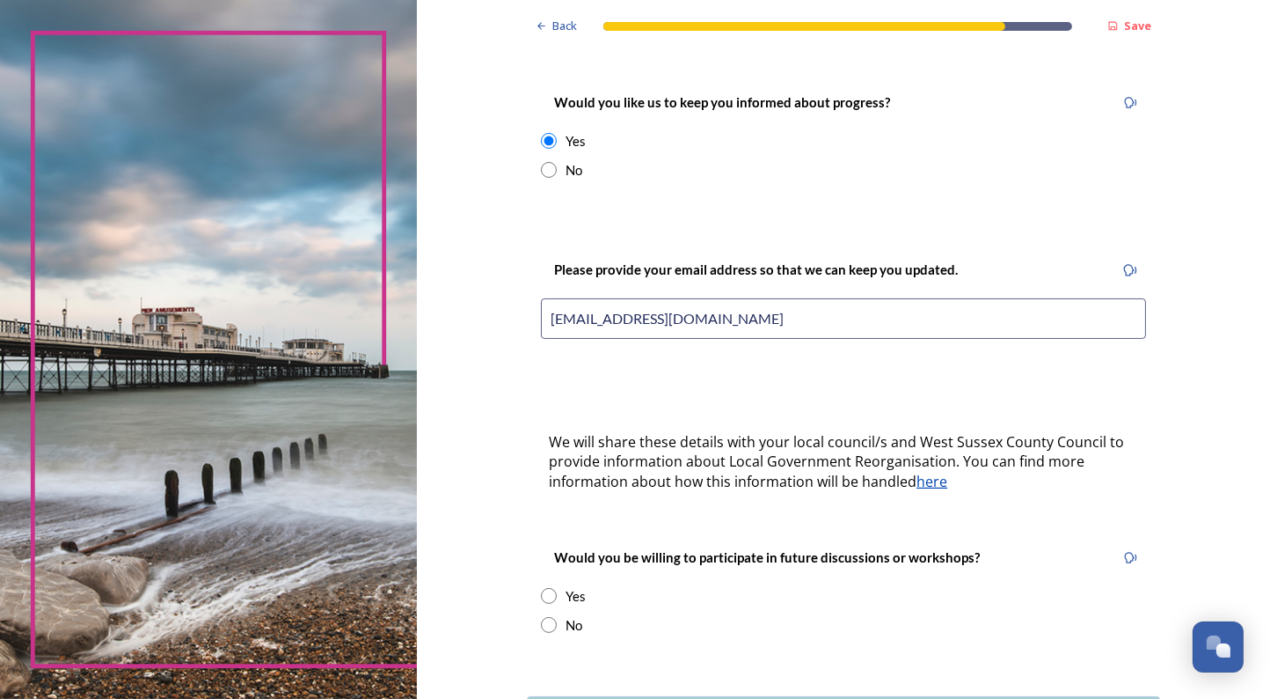
scroll to position [365, 0]
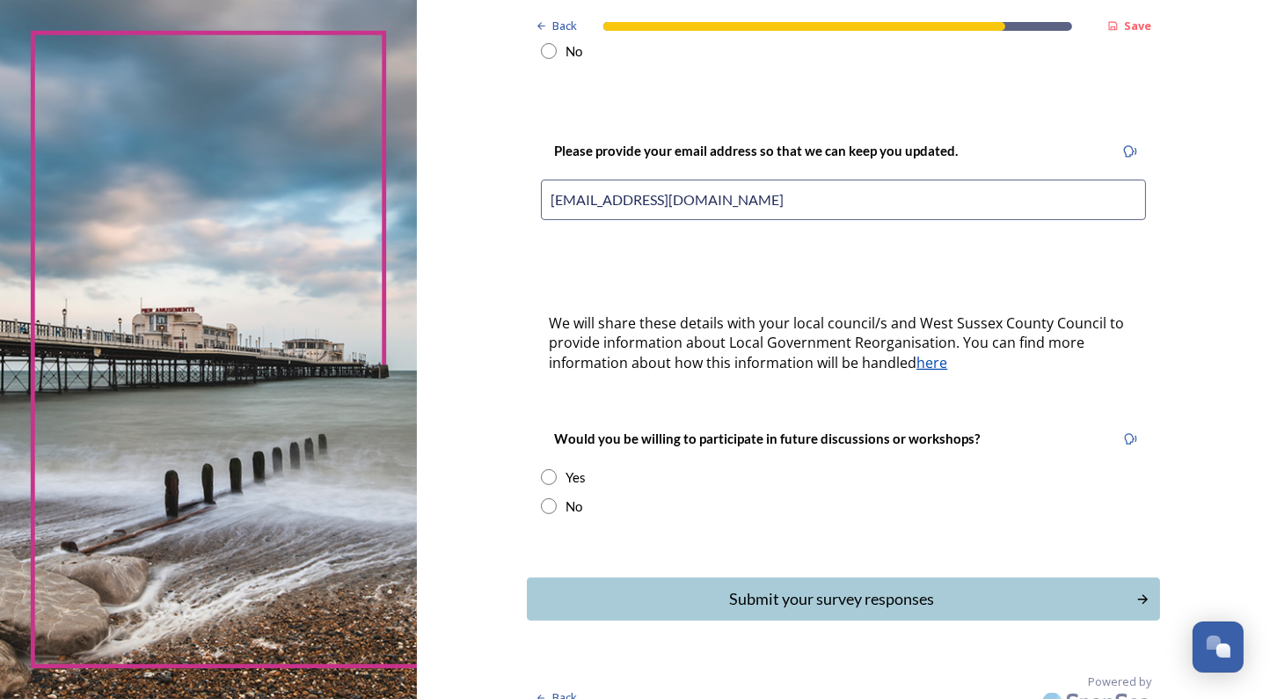
type input "rogercurtis891@btinternet.com"
click at [547, 469] on input "radio" at bounding box center [549, 477] width 16 height 16
radio input "true"
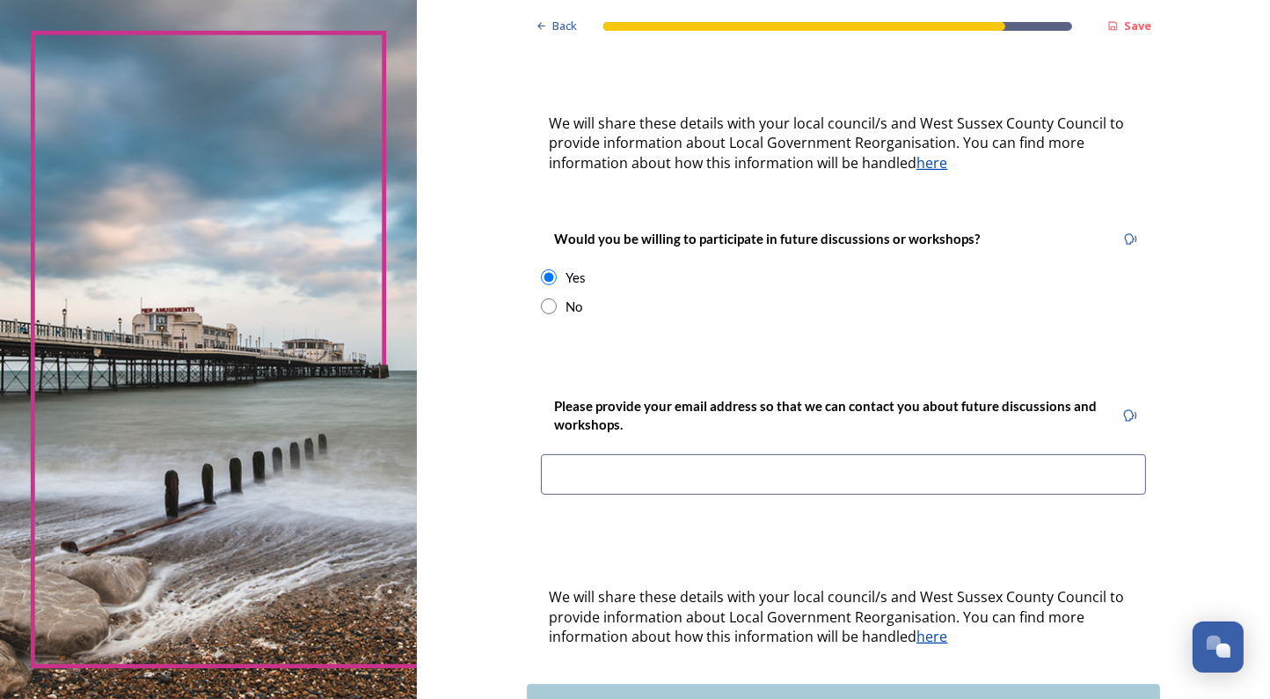
scroll to position [566, 0]
click at [662, 457] on input at bounding box center [843, 473] width 605 height 40
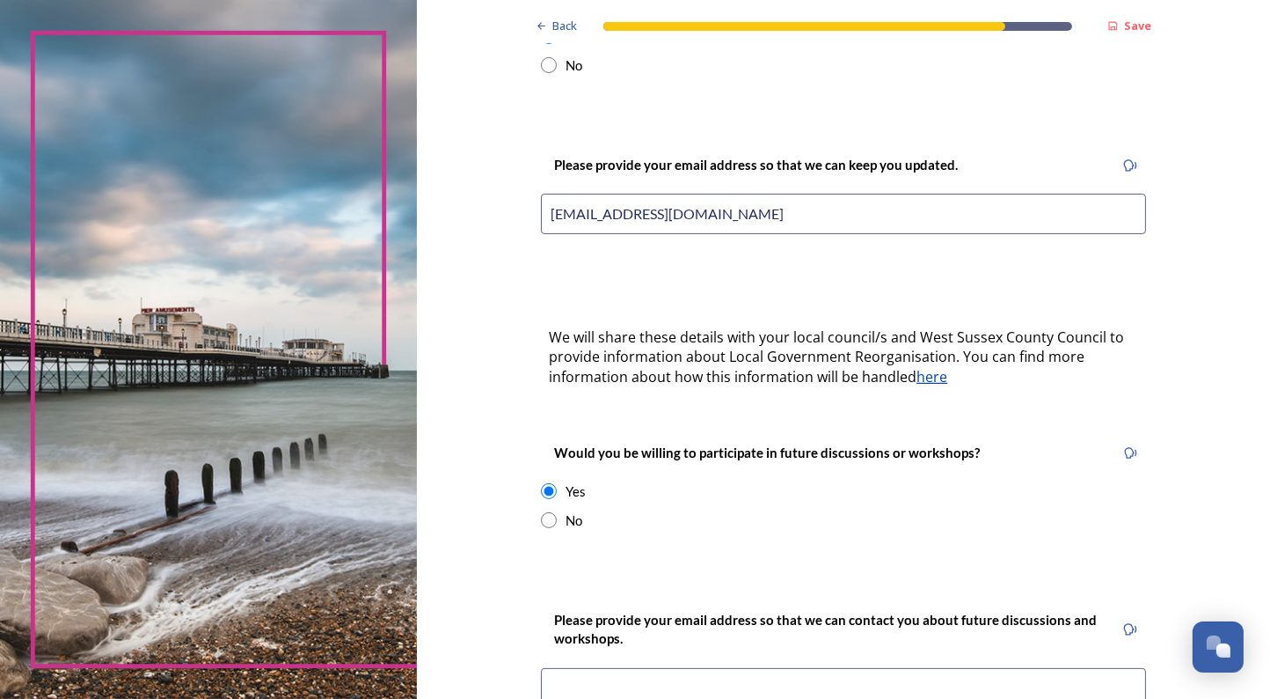
scroll to position [349, 0]
drag, startPoint x: 779, startPoint y: 192, endPoint x: 509, endPoint y: 186, distance: 270.2
click at [541, 195] on input "rogercurtis891@btinternet.com" at bounding box center [843, 215] width 605 height 40
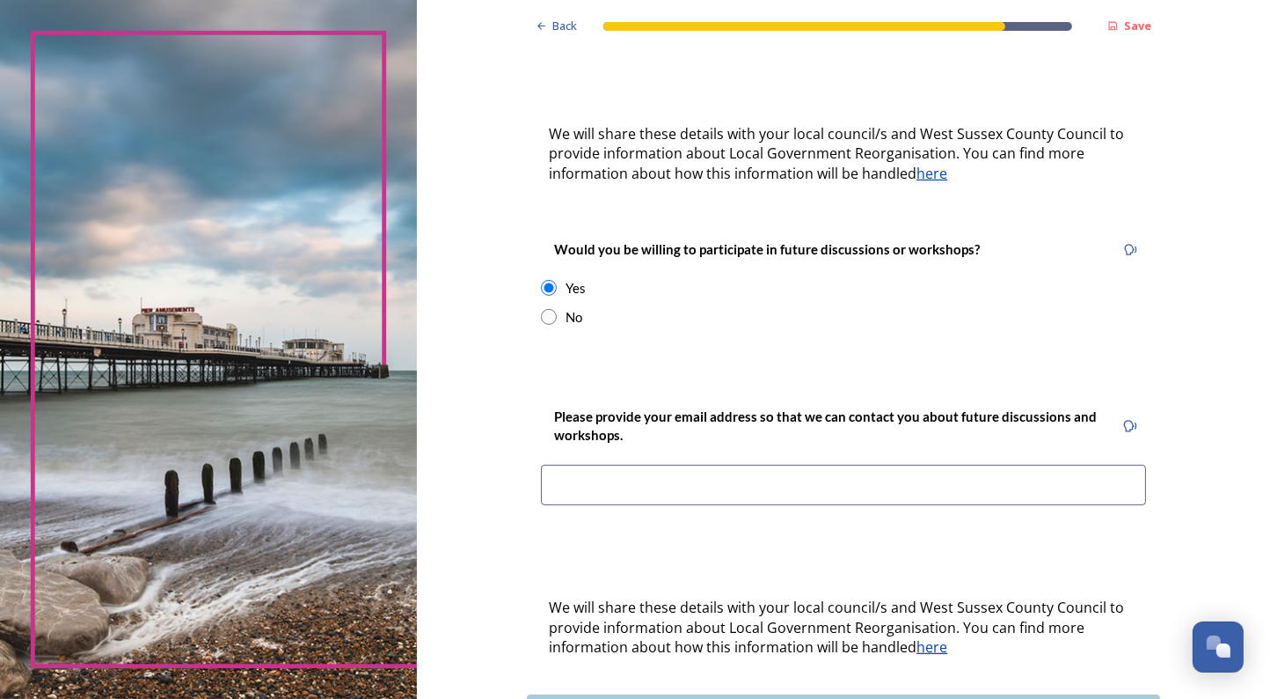
scroll to position [645, 0]
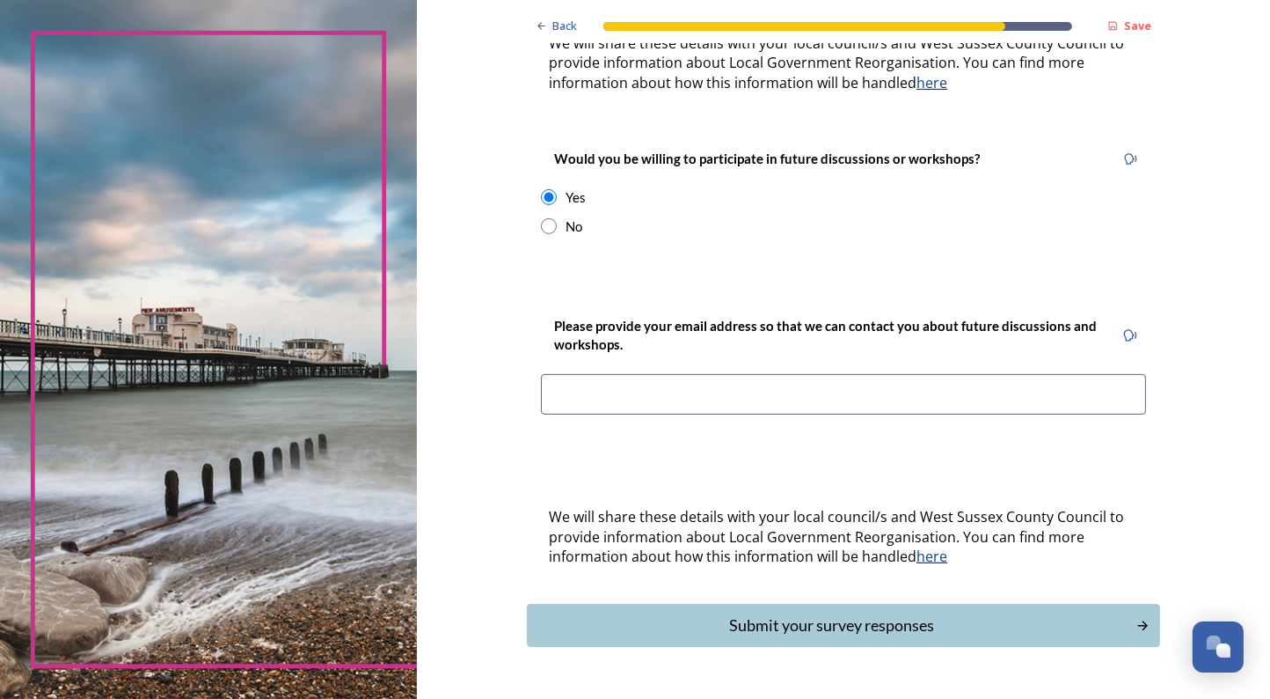
click at [632, 380] on input at bounding box center [843, 394] width 605 height 40
paste input "rogercurtis891@btinternet.com"
type input "rogercurtis891@btinternet.com"
click at [714, 613] on div "Submit your survey responses" at bounding box center [832, 625] width 596 height 24
